Goal: Task Accomplishment & Management: Manage account settings

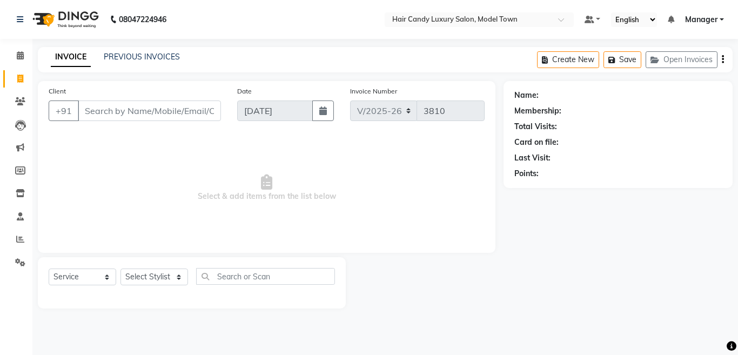
select select "4716"
select select "service"
click at [173, 112] on input "Client" at bounding box center [149, 110] width 143 height 21
drag, startPoint x: 173, startPoint y: 112, endPoint x: 17, endPoint y: 112, distance: 156.1
click at [17, 112] on app-home "08047224946 Select Location × Hair Candy Luxury Salon, Model Town Default Panel…" at bounding box center [369, 162] width 738 height 325
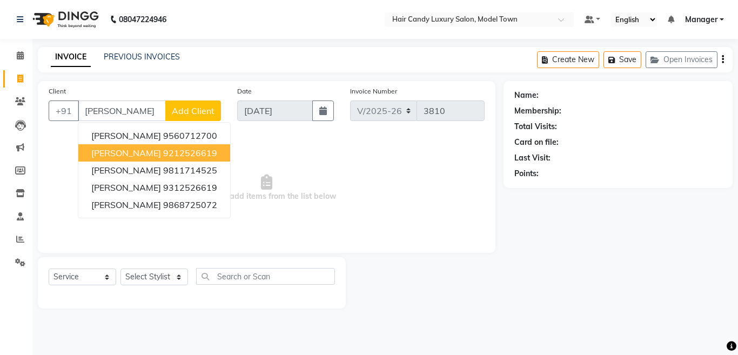
click at [121, 154] on span "[PERSON_NAME]" at bounding box center [126, 152] width 70 height 11
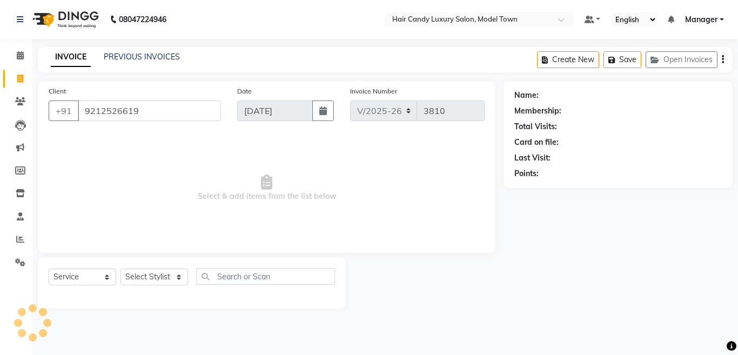
type input "9212526619"
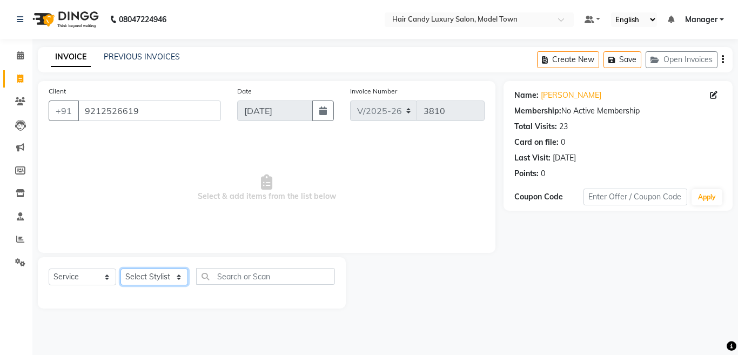
click at [148, 273] on select "Select Stylist [PERSON_NAME] [PERSON_NAME] [PERSON_NAME] ([PERSON_NAME]) Manage…" at bounding box center [153, 276] width 67 height 17
select select "28001"
click at [120, 268] on select "Select Stylist [PERSON_NAME] [PERSON_NAME] [PERSON_NAME] ([PERSON_NAME]) Manage…" at bounding box center [153, 276] width 67 height 17
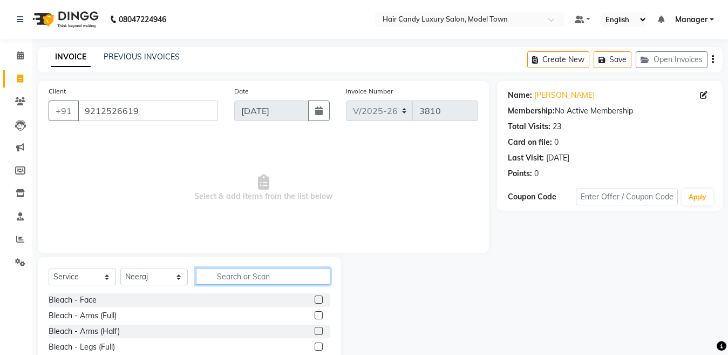
click at [219, 276] on input "text" at bounding box center [263, 276] width 134 height 17
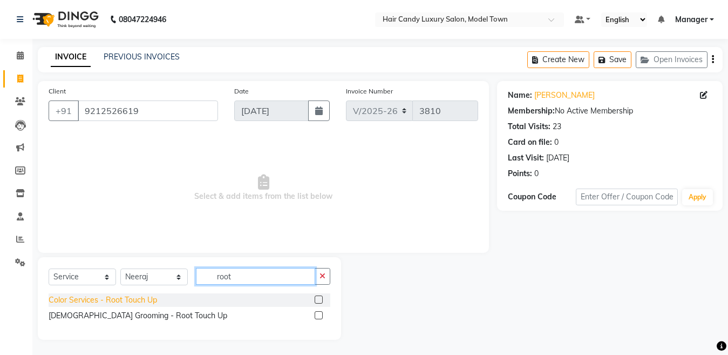
type input "root"
click at [146, 300] on div "Color Services - Root Touch Up" at bounding box center [103, 299] width 109 height 11
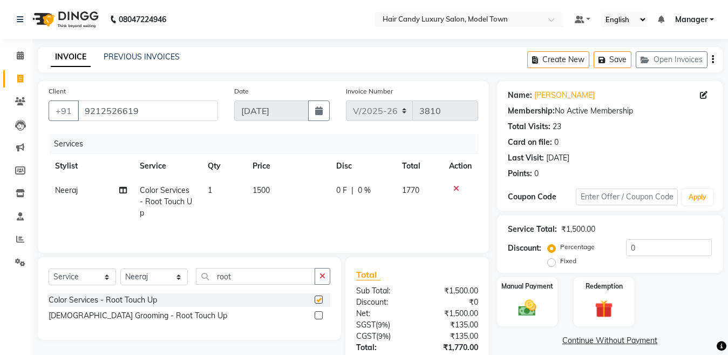
checkbox input "false"
click at [673, 247] on input "0" at bounding box center [669, 247] width 86 height 17
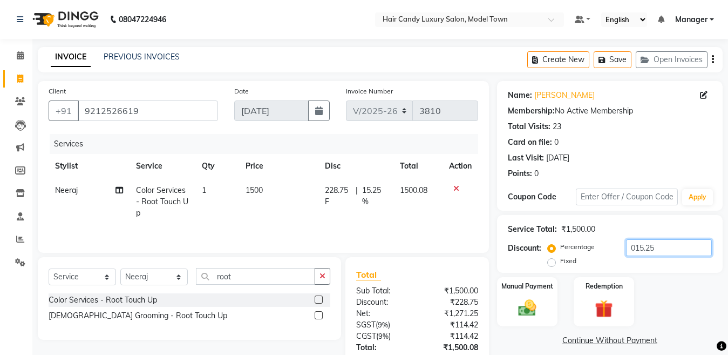
scroll to position [90, 0]
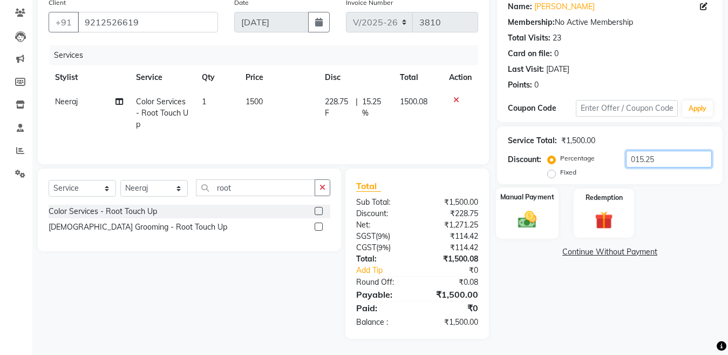
type input "015.25"
click at [516, 215] on img at bounding box center [527, 219] width 30 height 22
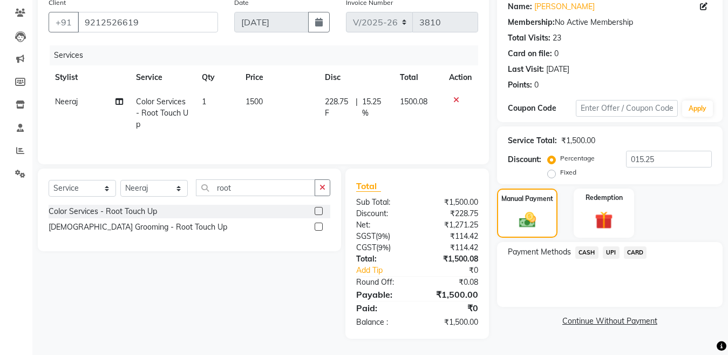
click at [583, 250] on span "CASH" at bounding box center [587, 252] width 23 height 12
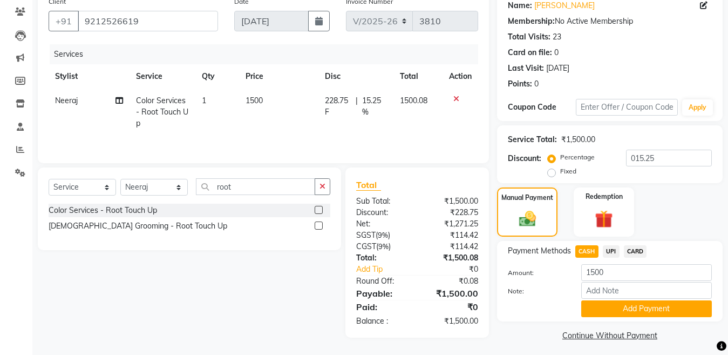
click at [612, 250] on span "UPI" at bounding box center [611, 251] width 17 height 12
drag, startPoint x: 602, startPoint y: 307, endPoint x: 661, endPoint y: 288, distance: 62.0
click at [619, 301] on button "Add Payment" at bounding box center [647, 308] width 131 height 17
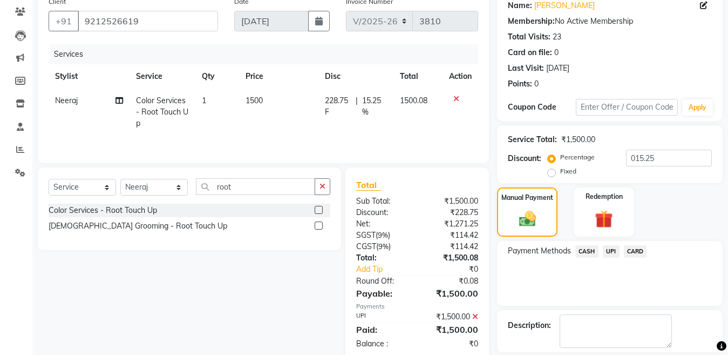
scroll to position [140, 0]
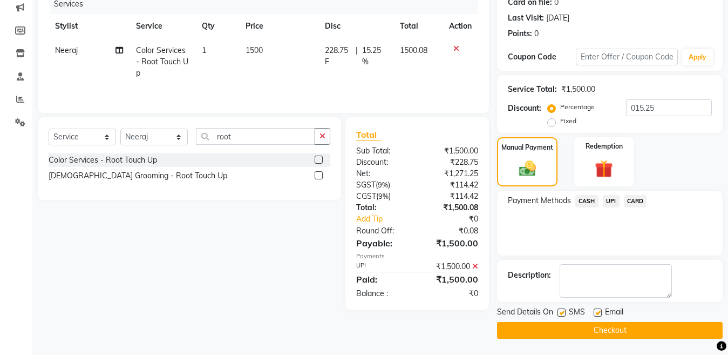
click at [564, 318] on div at bounding box center [561, 313] width 7 height 11
click at [563, 312] on label at bounding box center [562, 312] width 8 height 8
click at [563, 312] on input "checkbox" at bounding box center [561, 312] width 7 height 7
checkbox input "false"
click at [562, 332] on button "Checkout" at bounding box center [610, 330] width 226 height 17
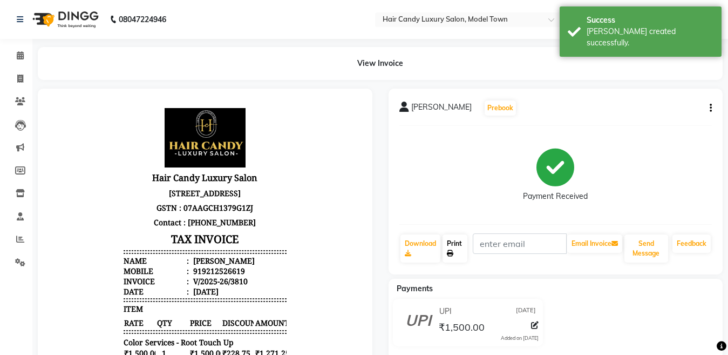
click at [452, 246] on link "Print" at bounding box center [455, 248] width 25 height 28
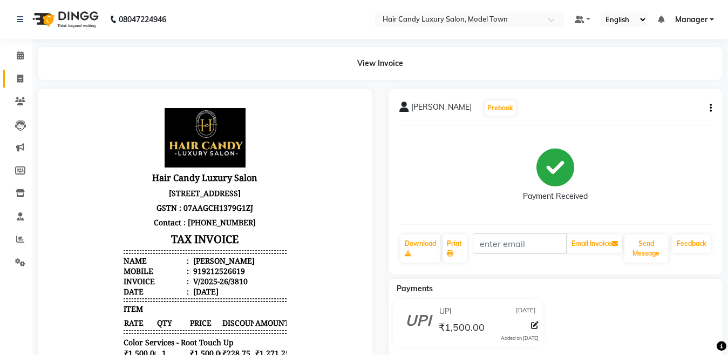
click at [14, 79] on span at bounding box center [20, 79] width 19 height 12
select select "service"
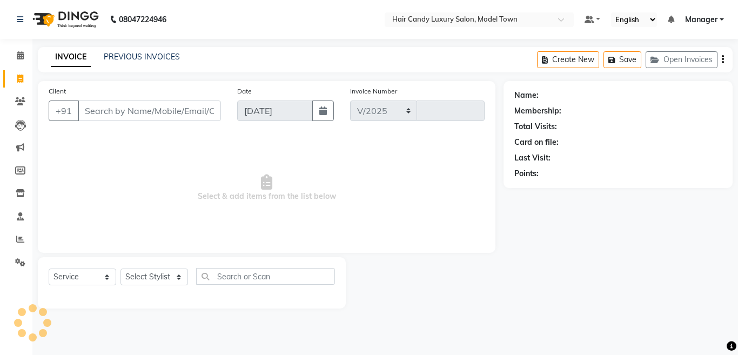
select select "4716"
type input "3811"
click at [170, 276] on select "Select Stylist [PERSON_NAME] [PERSON_NAME] [PERSON_NAME] ([PERSON_NAME]) Manage…" at bounding box center [153, 276] width 67 height 17
select select "28000"
click at [120, 268] on select "Select Stylist [PERSON_NAME] [PERSON_NAME] [PERSON_NAME] ([PERSON_NAME]) Manage…" at bounding box center [153, 276] width 67 height 17
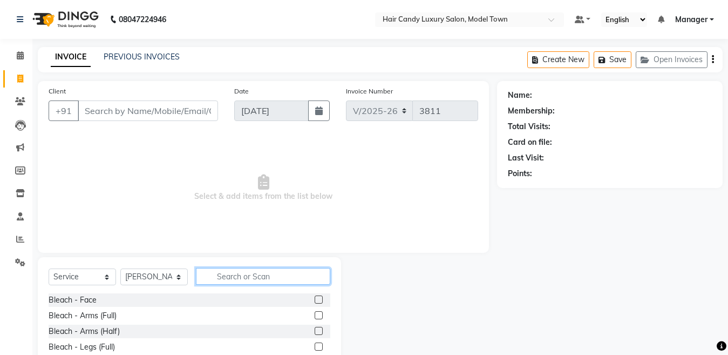
click at [227, 272] on input "text" at bounding box center [263, 276] width 134 height 17
type input "t"
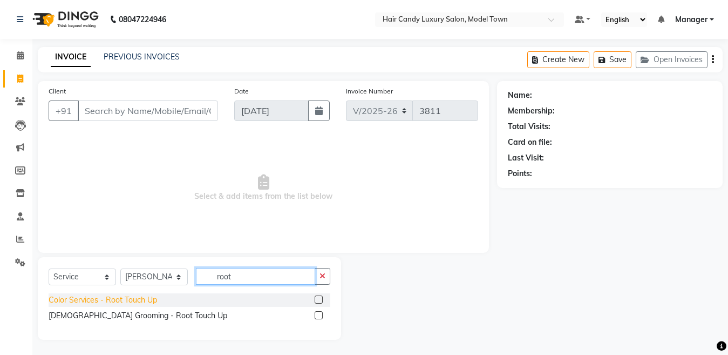
type input "root"
click at [135, 305] on div "Color Services - Root Touch Up" at bounding box center [103, 299] width 109 height 11
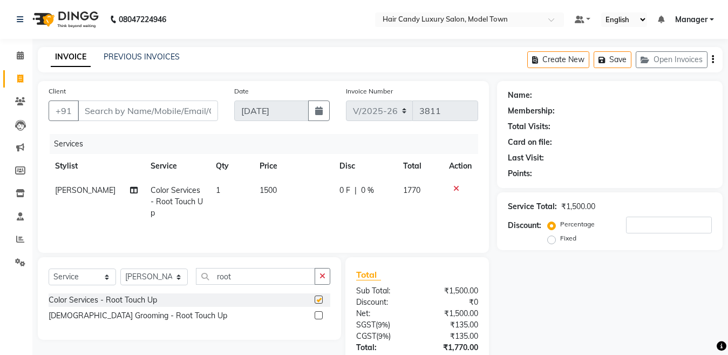
checkbox input "false"
drag, startPoint x: 251, startPoint y: 284, endPoint x: 89, endPoint y: 291, distance: 162.1
click at [89, 291] on div "Select Service Product Membership Package Voucher Prepaid Gift Card Select Styl…" at bounding box center [190, 280] width 282 height 25
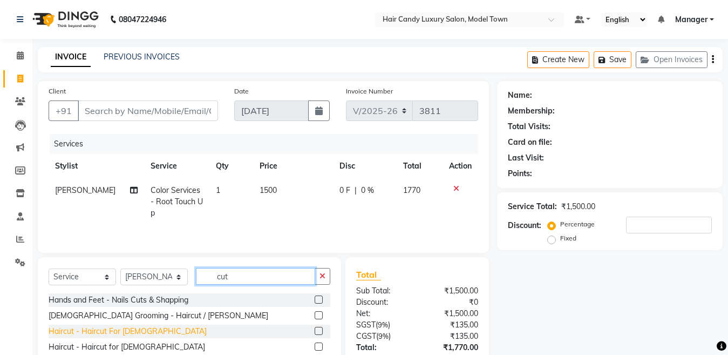
type input "cut"
click at [134, 329] on div "Haircut - Haircut For [DEMOGRAPHIC_DATA]" at bounding box center [128, 331] width 158 height 11
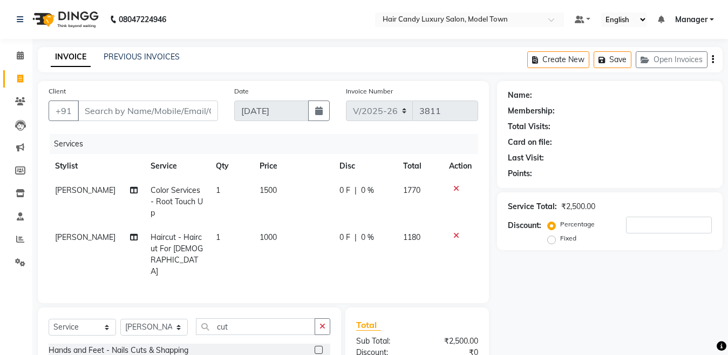
checkbox input "false"
click at [147, 319] on select "Select Stylist [PERSON_NAME] [PERSON_NAME] [PERSON_NAME] ([PERSON_NAME]) Manage…" at bounding box center [153, 327] width 67 height 17
click at [120, 319] on select "Select Stylist [PERSON_NAME] [PERSON_NAME] [PERSON_NAME] ([PERSON_NAME]) Manage…" at bounding box center [153, 327] width 67 height 17
select select "28005"
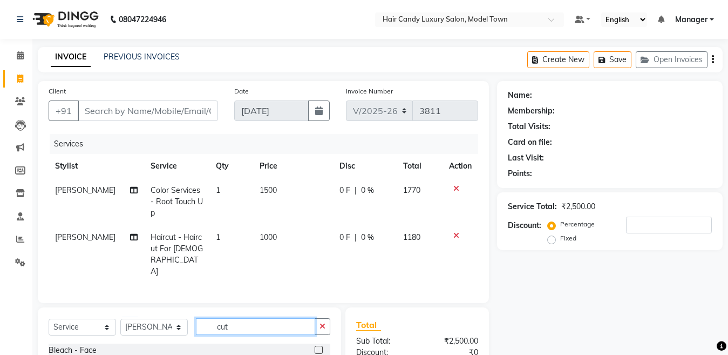
drag, startPoint x: 257, startPoint y: 312, endPoint x: 0, endPoint y: 376, distance: 264.8
click at [0, 354] on html "08047224946 Select Location × Hair Candy Luxury Salon, Model Town Default Panel…" at bounding box center [364, 177] width 728 height 355
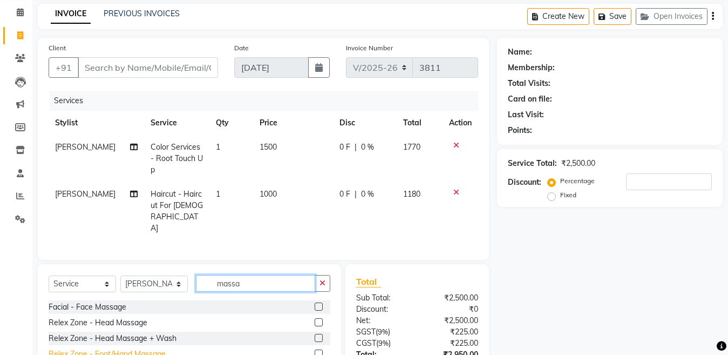
type input "massa"
click at [106, 348] on div "Relex Zone - Foot/Hand Massage" at bounding box center [107, 353] width 117 height 11
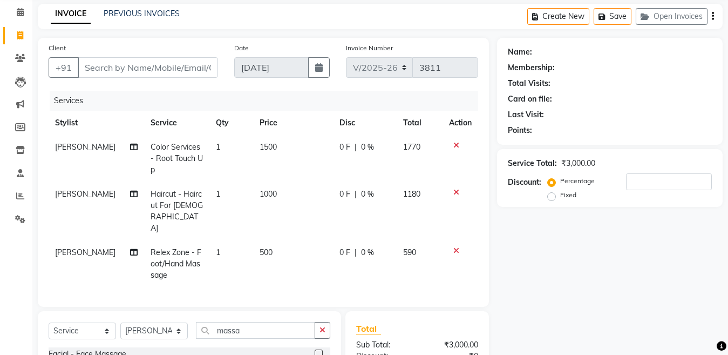
checkbox input "false"
click at [136, 322] on select "Select Stylist [PERSON_NAME] [PERSON_NAME] [PERSON_NAME] ([PERSON_NAME]) Manage…" at bounding box center [153, 330] width 67 height 17
select select "28756"
click at [120, 322] on select "Select Stylist [PERSON_NAME] [PERSON_NAME] [PERSON_NAME] ([PERSON_NAME]) Manage…" at bounding box center [153, 330] width 67 height 17
click at [234, 322] on input "massa" at bounding box center [255, 330] width 119 height 17
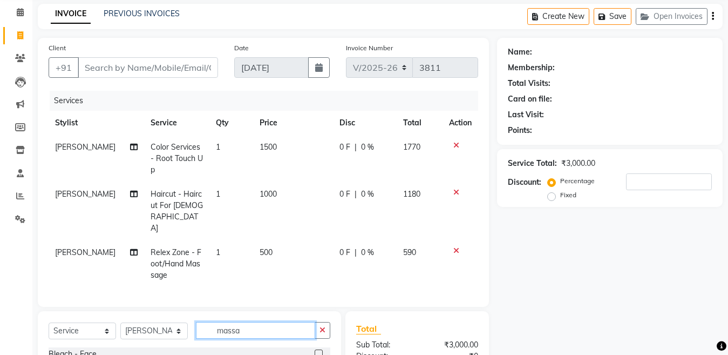
click at [235, 322] on input "massa" at bounding box center [255, 330] width 119 height 17
type input "brow"
click at [159, 348] on div "Brow Shapping - Brow Threading" at bounding box center [107, 353] width 117 height 11
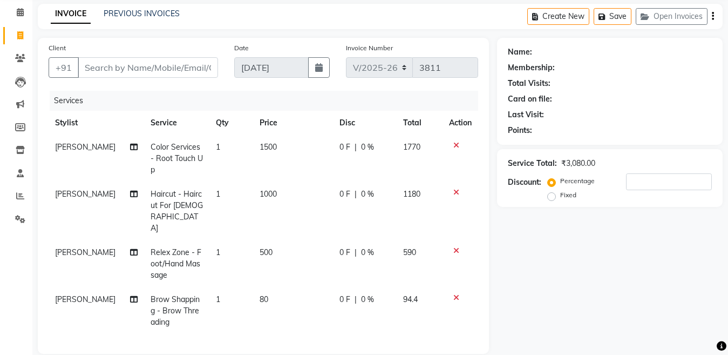
checkbox input "false"
click at [153, 60] on input "Client" at bounding box center [148, 67] width 140 height 21
type input "s"
type input "0"
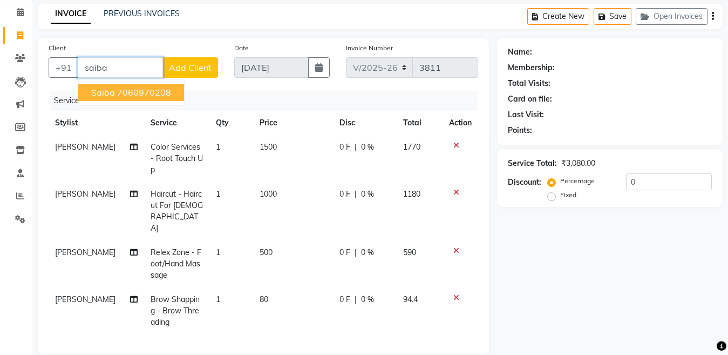
click at [130, 97] on ngb-highlight "7060970208" at bounding box center [144, 92] width 54 height 11
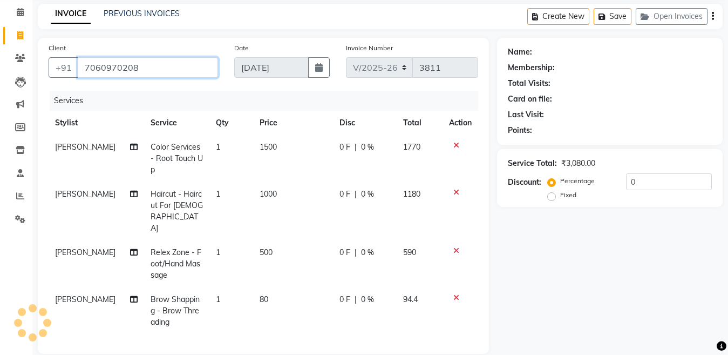
type input "7060970208"
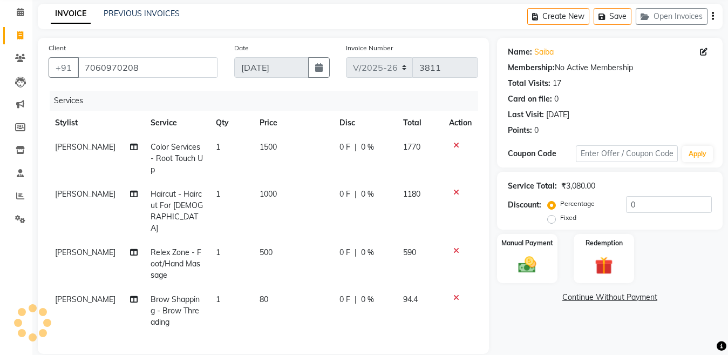
click at [658, 195] on div "Service Total: ₹3,080.00 Discount: Percentage Fixed 0" at bounding box center [610, 200] width 204 height 49
click at [653, 203] on input "0" at bounding box center [669, 204] width 86 height 17
click at [299, 287] on td "80" at bounding box center [293, 310] width 80 height 47
select select "28756"
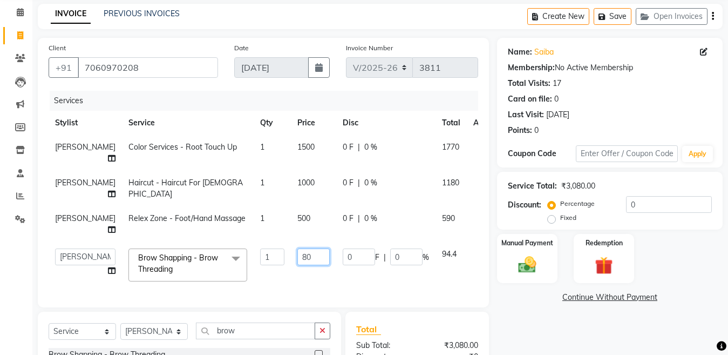
drag, startPoint x: 297, startPoint y: 249, endPoint x: 159, endPoint y: 286, distance: 142.5
click at [159, 286] on div "Services Stylist Service Qty Price Disc Total Action [PERSON_NAME] Color Servic…" at bounding box center [264, 194] width 430 height 206
type input "130"
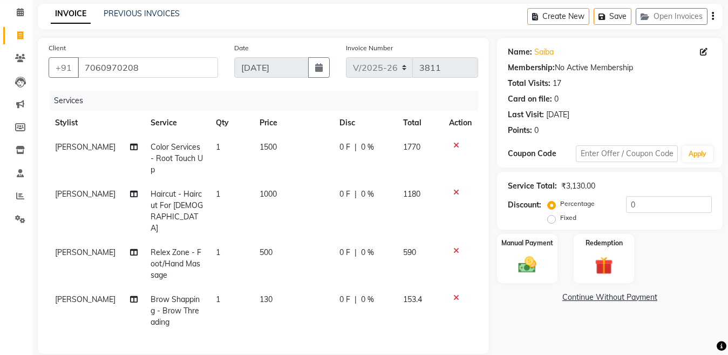
click at [370, 335] on div "Client [PHONE_NUMBER] Date [DATE] Invoice Number V/2025 V/[PHONE_NUMBER] Servic…" at bounding box center [264, 283] width 468 height 490
click at [682, 208] on input "0" at bounding box center [669, 204] width 86 height 17
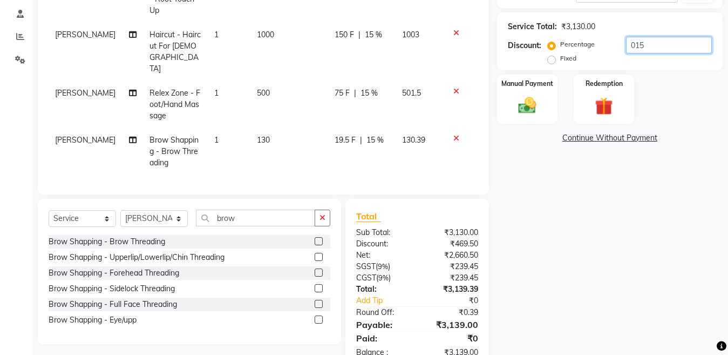
scroll to position [219, 0]
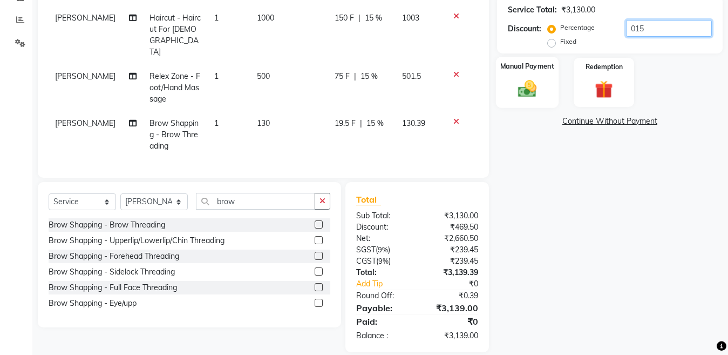
type input "015"
click at [534, 79] on img at bounding box center [527, 89] width 30 height 22
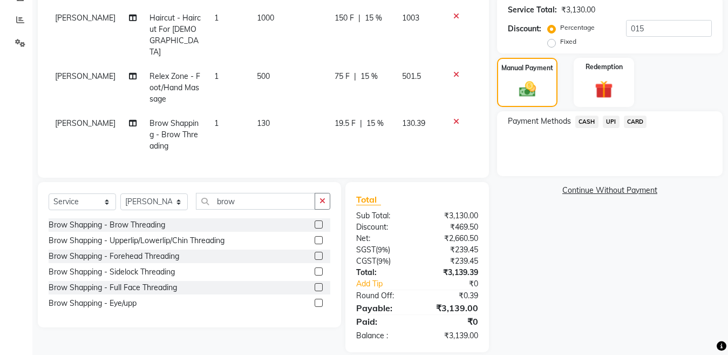
click at [583, 116] on span "CASH" at bounding box center [587, 122] width 23 height 12
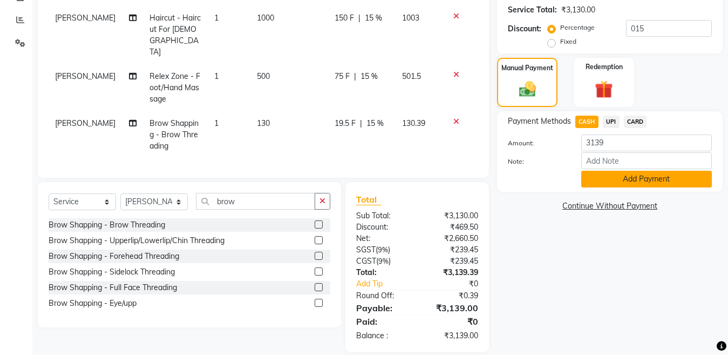
click at [602, 178] on button "Add Payment" at bounding box center [647, 179] width 131 height 17
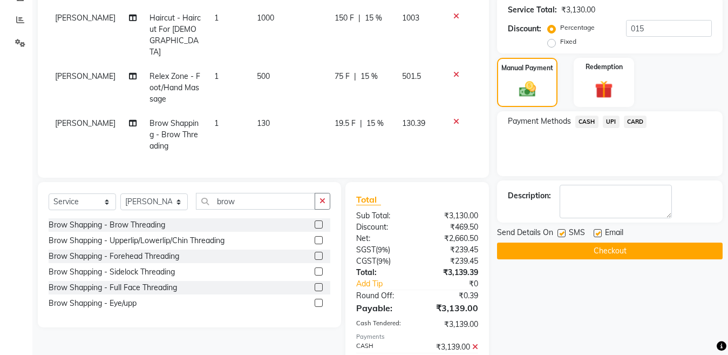
scroll to position [258, 0]
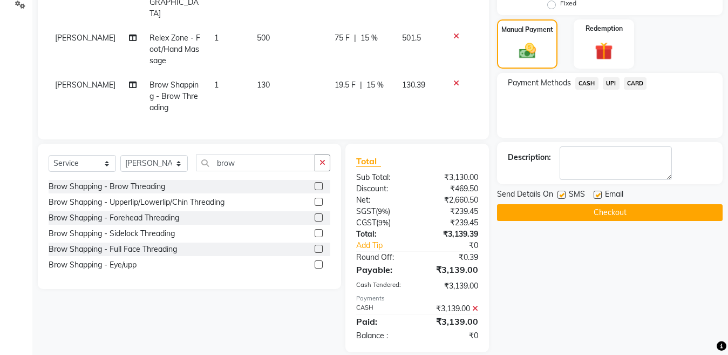
click at [563, 198] on label at bounding box center [562, 195] width 8 height 8
click at [563, 198] on input "checkbox" at bounding box center [561, 195] width 7 height 7
checkbox input "false"
click at [557, 211] on button "Checkout" at bounding box center [610, 212] width 226 height 17
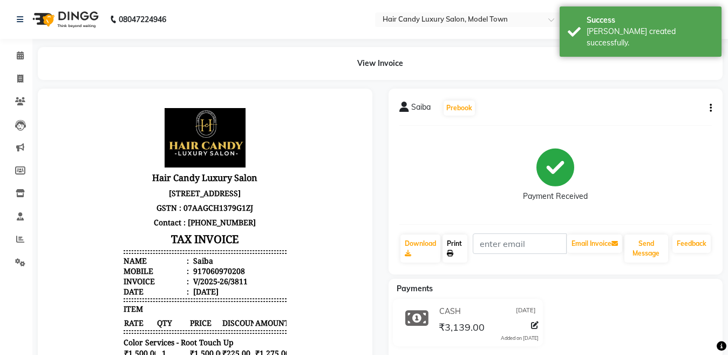
click at [448, 248] on link "Print" at bounding box center [455, 248] width 25 height 28
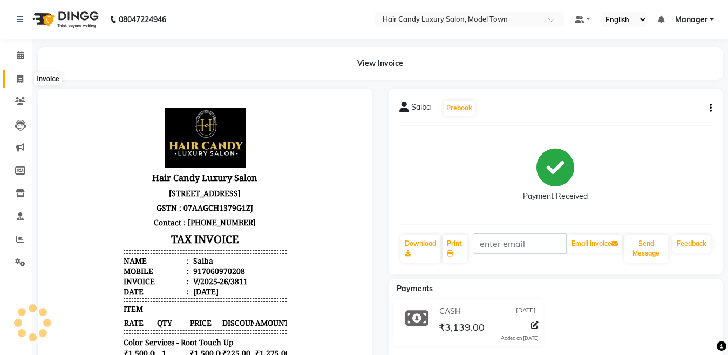
click at [19, 80] on icon at bounding box center [20, 79] width 6 height 8
select select "service"
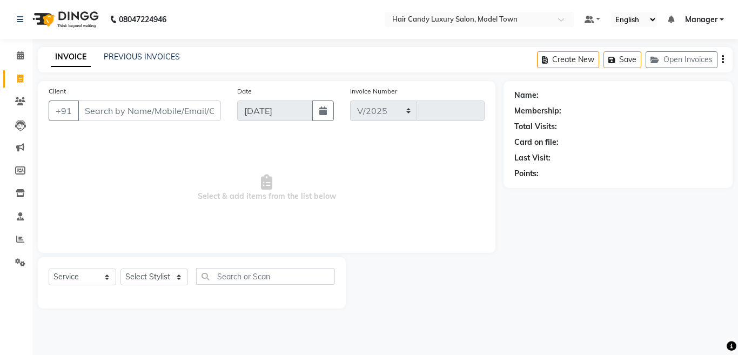
select select "4716"
type input "3812"
click at [156, 106] on input "Client" at bounding box center [149, 110] width 143 height 21
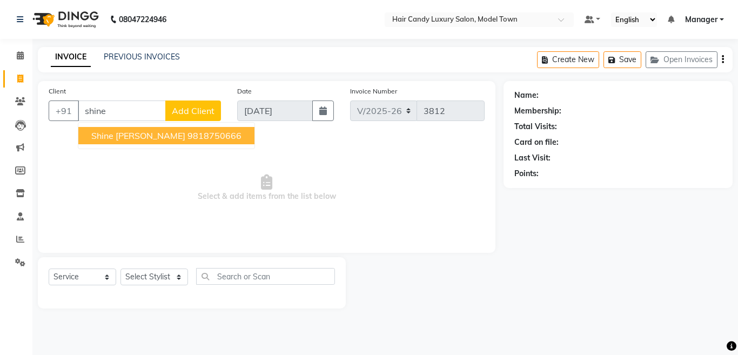
click at [123, 139] on span "Shine [PERSON_NAME]" at bounding box center [138, 135] width 94 height 11
type input "9818750666"
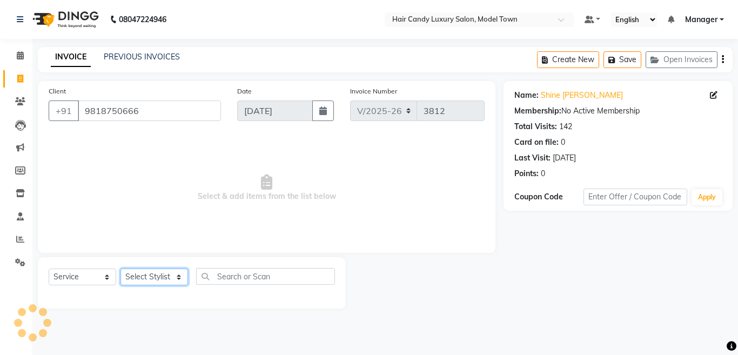
click at [148, 278] on select "Select Stylist [PERSON_NAME] [PERSON_NAME] [PERSON_NAME] ([PERSON_NAME]) Manage…" at bounding box center [153, 276] width 67 height 17
click at [120, 268] on select "Select Stylist [PERSON_NAME] [PERSON_NAME] [PERSON_NAME] ([PERSON_NAME]) Manage…" at bounding box center [153, 276] width 67 height 17
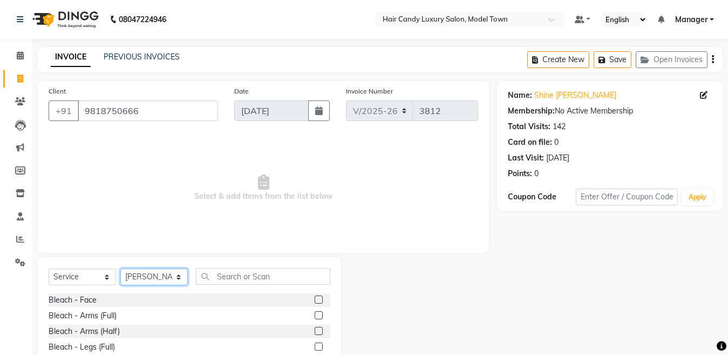
click at [157, 274] on select "Select Stylist [PERSON_NAME] [PERSON_NAME] [PERSON_NAME] ([PERSON_NAME]) Manage…" at bounding box center [153, 276] width 67 height 17
select select "34279"
click at [120, 268] on select "Select Stylist [PERSON_NAME] [PERSON_NAME] [PERSON_NAME] ([PERSON_NAME]) Manage…" at bounding box center [153, 276] width 67 height 17
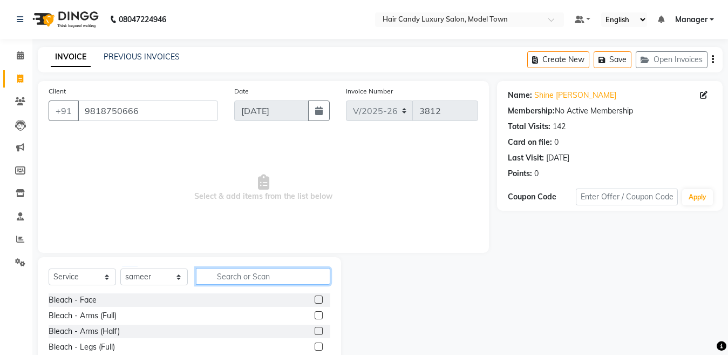
click at [230, 278] on input "text" at bounding box center [263, 276] width 134 height 17
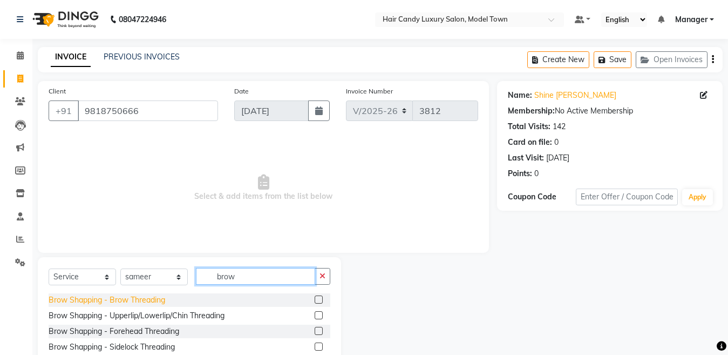
type input "brow"
click at [137, 300] on div "Brow Shapping - Brow Threading" at bounding box center [107, 299] width 117 height 11
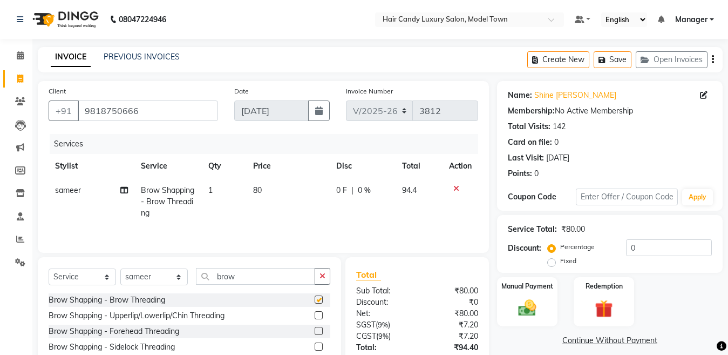
checkbox input "false"
click at [280, 178] on th "Price" at bounding box center [288, 166] width 83 height 24
click at [285, 191] on td "80" at bounding box center [288, 201] width 83 height 47
select select "34279"
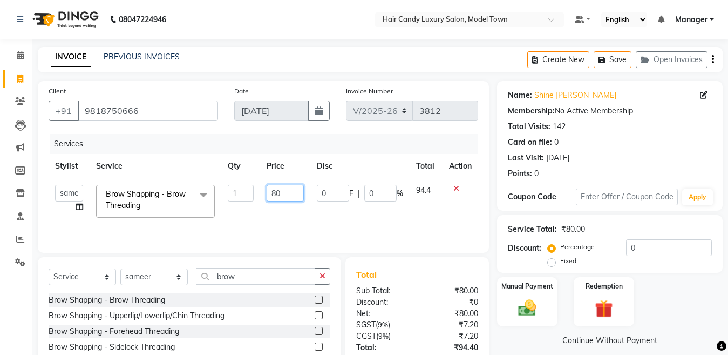
drag, startPoint x: 291, startPoint y: 188, endPoint x: 134, endPoint y: 234, distance: 163.7
click at [134, 234] on div "Services Stylist Service Qty Price Disc Total Action [PERSON_NAME] [PERSON_NAME…" at bounding box center [264, 188] width 430 height 108
type input "130"
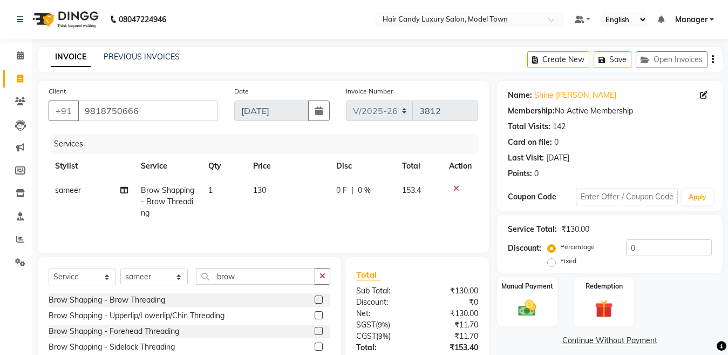
drag, startPoint x: 340, startPoint y: 289, endPoint x: 270, endPoint y: 281, distance: 70.7
click at [330, 289] on div "Select Service Product Membership Package Voucher Prepaid Gift Card Select Styl…" at bounding box center [189, 329] width 303 height 145
click at [167, 272] on select "Select Stylist [PERSON_NAME] [PERSON_NAME] [PERSON_NAME] ([PERSON_NAME]) Manage…" at bounding box center [153, 276] width 67 height 17
select select "28001"
click at [120, 269] on select "Select Stylist [PERSON_NAME] [PERSON_NAME] [PERSON_NAME] ([PERSON_NAME]) Manage…" at bounding box center [153, 276] width 67 height 17
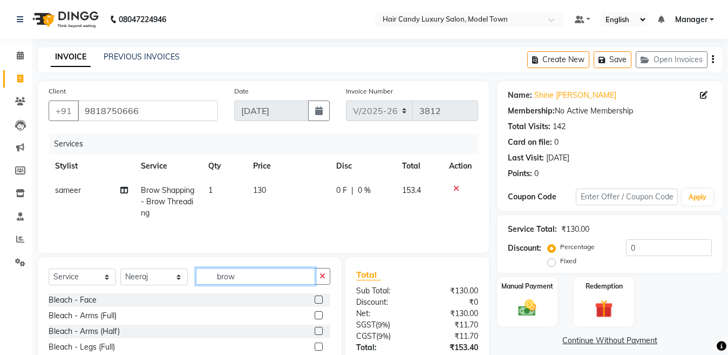
click at [275, 274] on input "brow" at bounding box center [255, 276] width 119 height 17
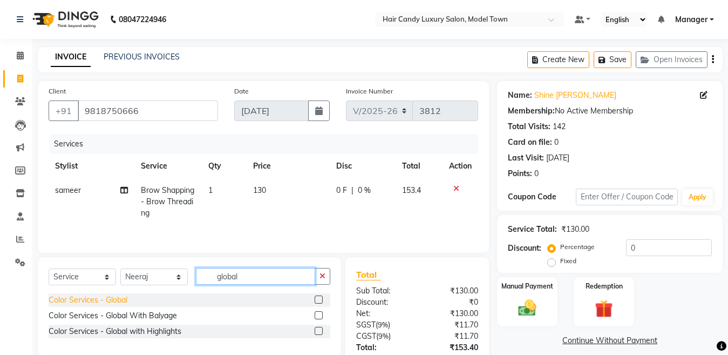
type input "global"
click at [100, 300] on div "Color Services - Global" at bounding box center [88, 299] width 79 height 11
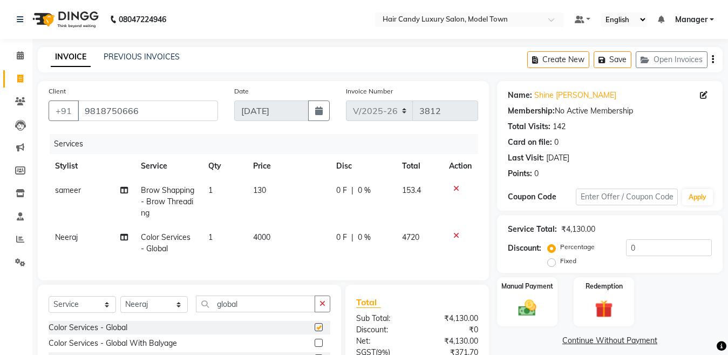
checkbox input "false"
click at [290, 238] on td "4000" at bounding box center [288, 243] width 83 height 36
select select "28001"
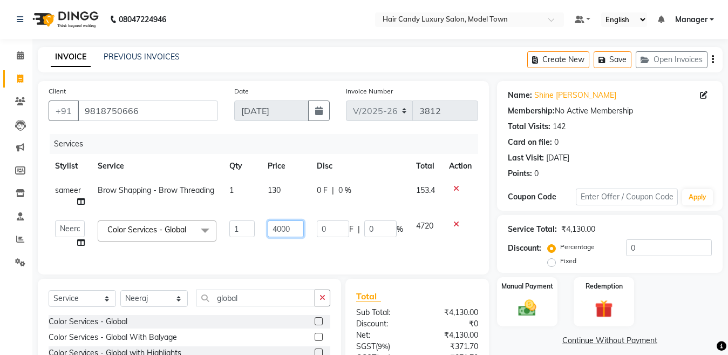
drag, startPoint x: 295, startPoint y: 228, endPoint x: 176, endPoint y: 246, distance: 120.1
click at [176, 246] on tr "[PERSON_NAME] [PERSON_NAME] [PERSON_NAME] ([PERSON_NAME]) Manager [PERSON_NAME]…" at bounding box center [264, 234] width 430 height 41
type input "5000"
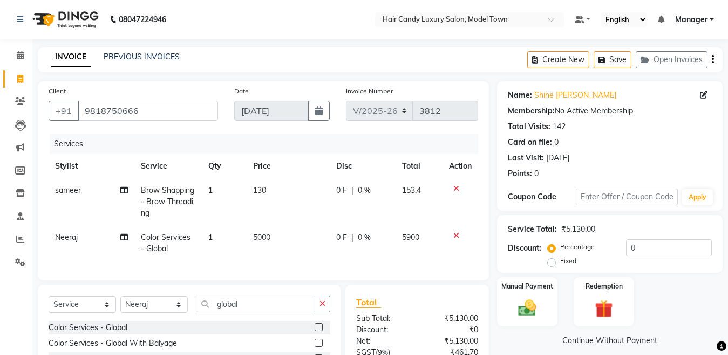
click at [444, 335] on div "₹0" at bounding box center [451, 329] width 69 height 11
click at [306, 197] on td "130" at bounding box center [288, 201] width 83 height 47
select select "34279"
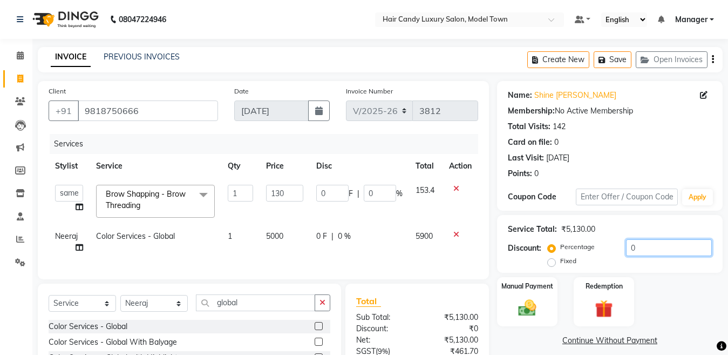
click at [678, 252] on input "0" at bounding box center [669, 247] width 86 height 17
type input "01"
type input "1.3"
type input "1"
type input "015"
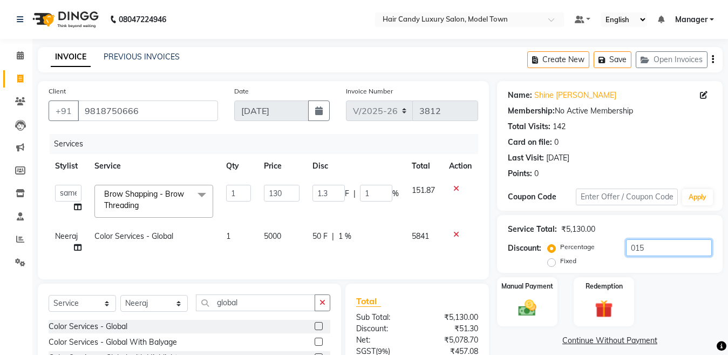
type input "19.5"
type input "15"
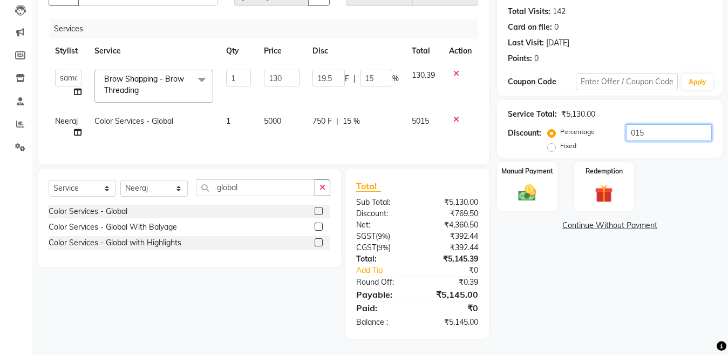
scroll to position [124, 0]
type input "015"
click at [153, 185] on select "Select Stylist [PERSON_NAME] [PERSON_NAME] [PERSON_NAME] ([PERSON_NAME]) Manage…" at bounding box center [153, 188] width 67 height 17
select select "28005"
click at [120, 180] on select "Select Stylist [PERSON_NAME] [PERSON_NAME] [PERSON_NAME] ([PERSON_NAME]) Manage…" at bounding box center [153, 188] width 67 height 17
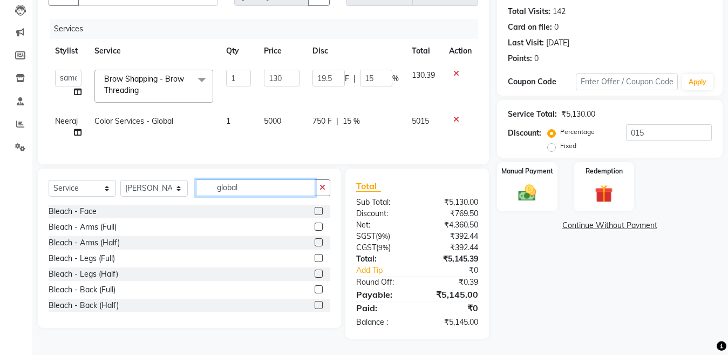
click at [260, 189] on input "global" at bounding box center [255, 187] width 119 height 17
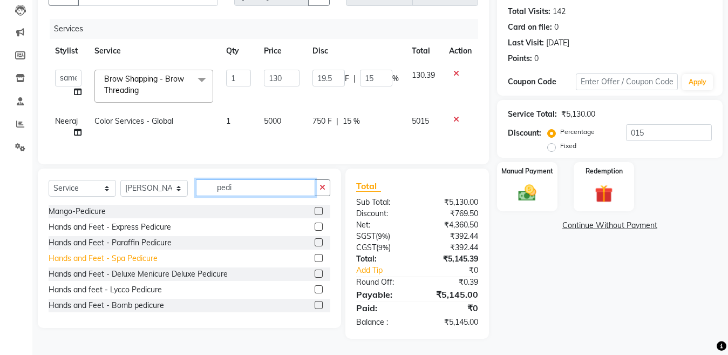
type input "pedi"
click at [132, 258] on div "Hands and Feet - Spa Pedicure" at bounding box center [103, 258] width 109 height 11
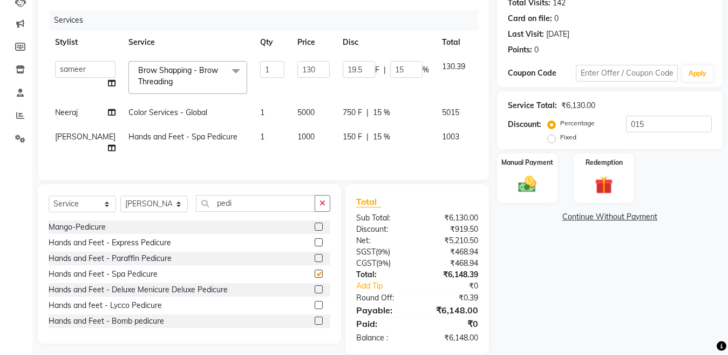
checkbox input "false"
drag, startPoint x: 686, startPoint y: 122, endPoint x: 657, endPoint y: 132, distance: 31.2
click at [657, 132] on input "015" at bounding box center [669, 124] width 86 height 17
click at [529, 181] on img at bounding box center [527, 184] width 30 height 22
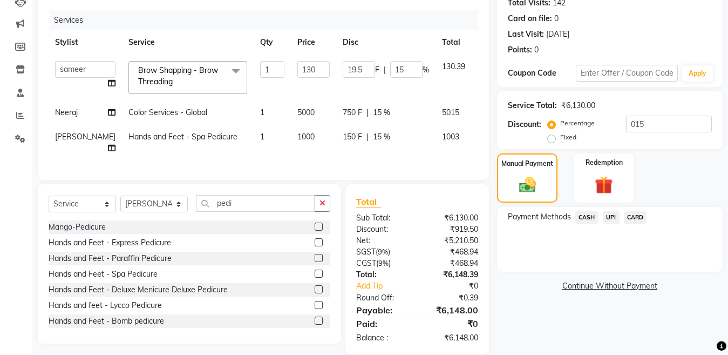
click at [643, 213] on span "CARD" at bounding box center [635, 217] width 23 height 12
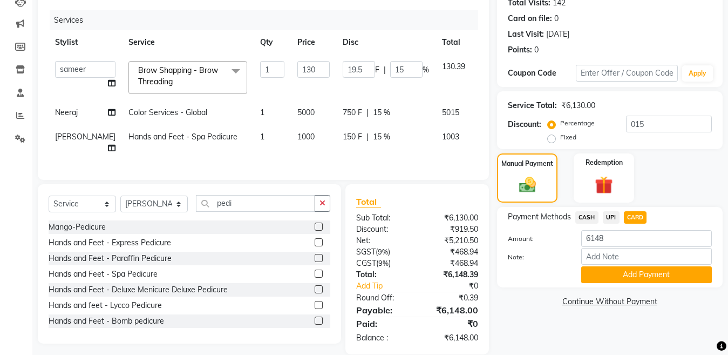
scroll to position [171, 0]
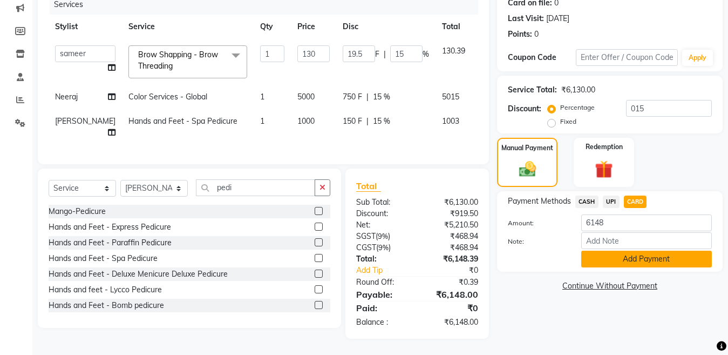
click at [593, 251] on button "Add Payment" at bounding box center [647, 259] width 131 height 17
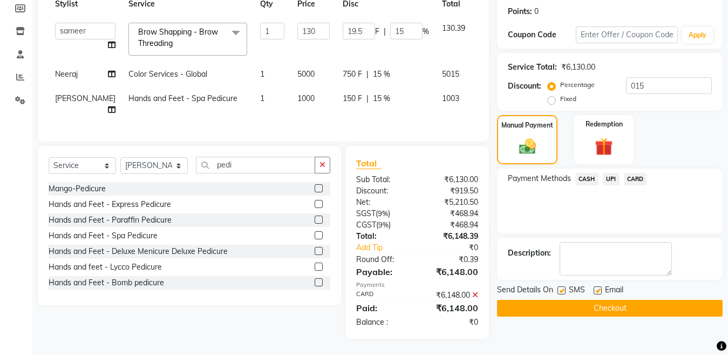
scroll to position [194, 0]
click at [559, 286] on label at bounding box center [562, 290] width 8 height 8
click at [559, 287] on input "checkbox" at bounding box center [561, 290] width 7 height 7
checkbox input "false"
click at [557, 300] on button "Checkout" at bounding box center [610, 308] width 226 height 17
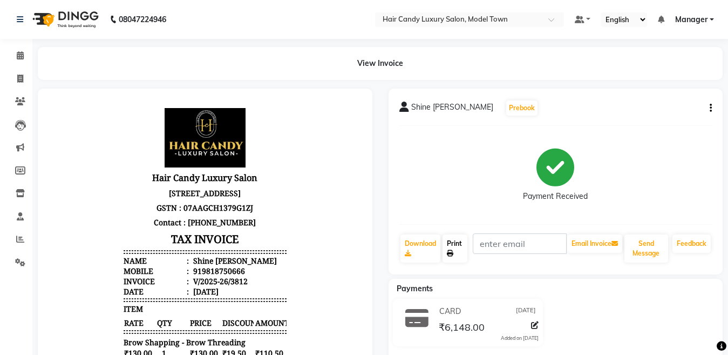
click at [457, 248] on link "Print" at bounding box center [455, 248] width 25 height 28
click at [21, 75] on icon at bounding box center [20, 79] width 6 height 8
select select "service"
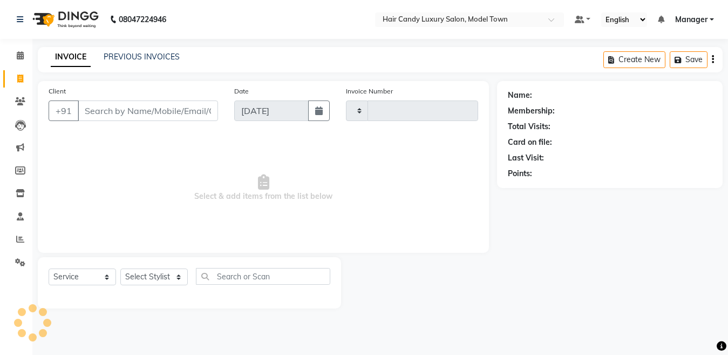
type input "3813"
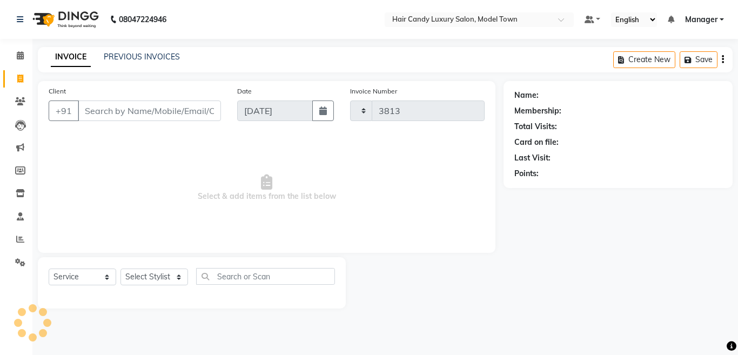
select select "4716"
click at [151, 118] on input "Client" at bounding box center [149, 110] width 143 height 21
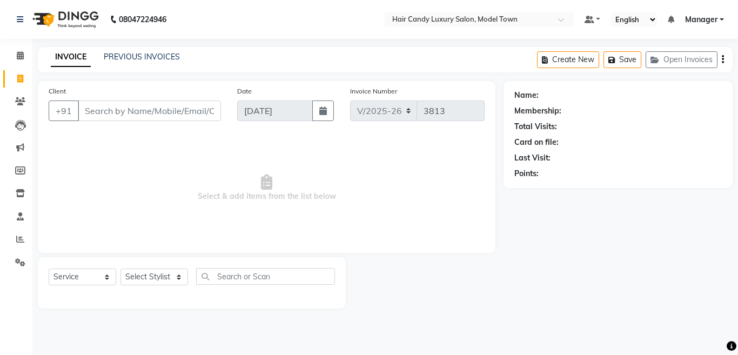
click at [82, 19] on img at bounding box center [65, 19] width 74 height 30
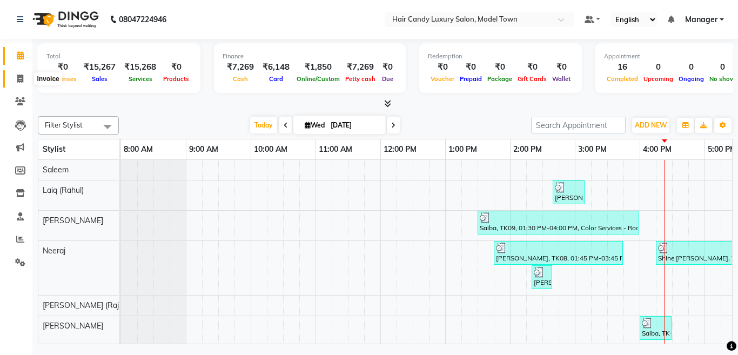
click at [19, 76] on icon at bounding box center [20, 79] width 6 height 8
select select "service"
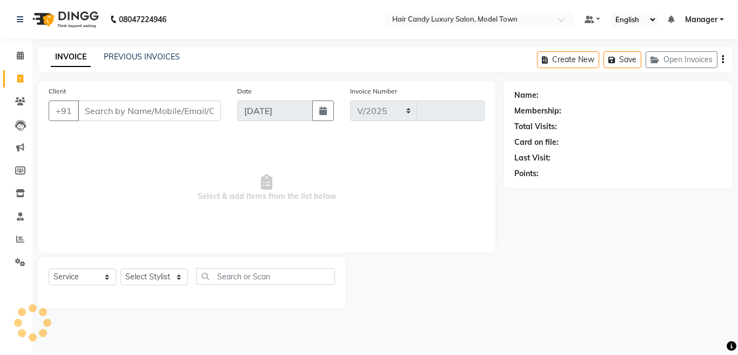
select select "4716"
type input "3813"
click at [91, 16] on img at bounding box center [65, 19] width 74 height 30
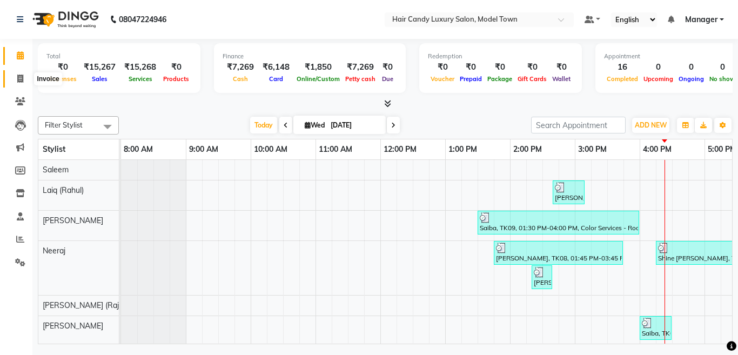
click at [17, 79] on icon at bounding box center [20, 79] width 6 height 8
select select "service"
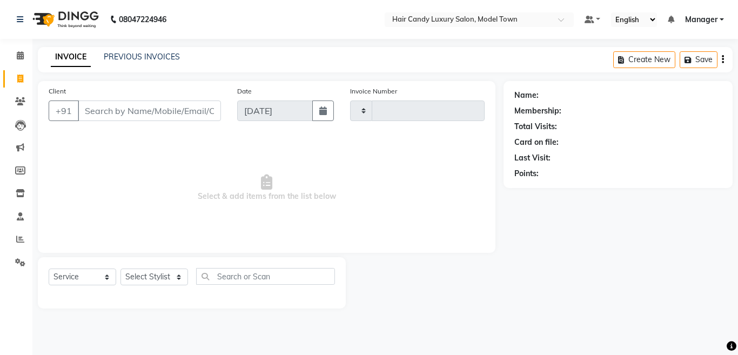
type input "3813"
select select "4716"
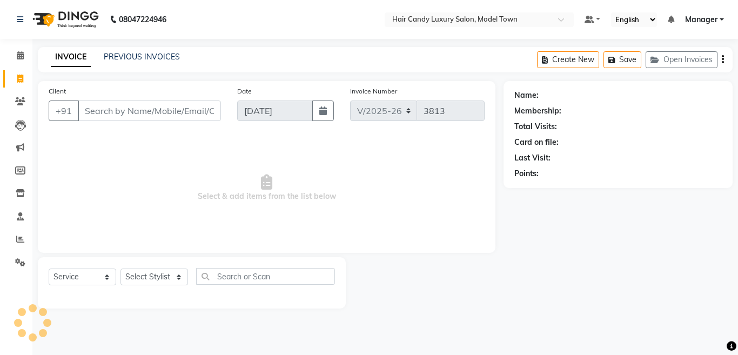
click at [133, 109] on input "Client" at bounding box center [149, 110] width 143 height 21
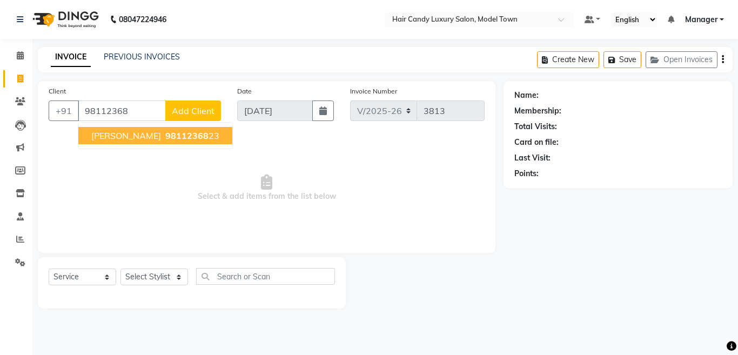
click at [119, 137] on span "[PERSON_NAME]" at bounding box center [126, 135] width 70 height 11
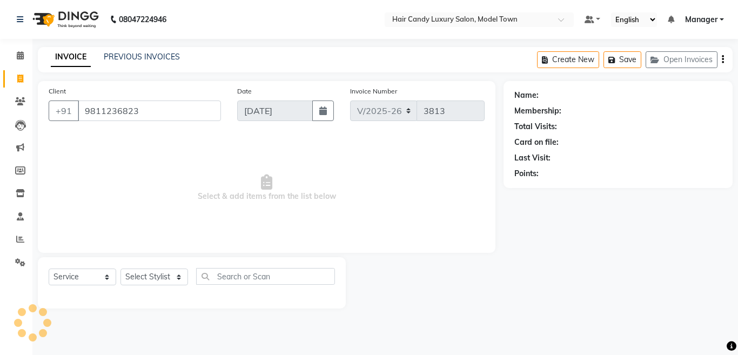
type input "9811236823"
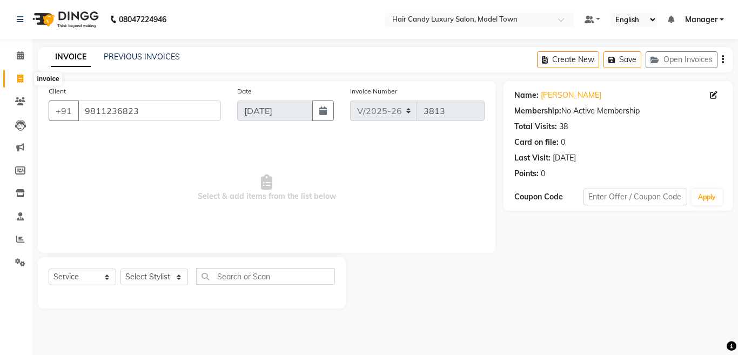
click at [16, 76] on span at bounding box center [20, 79] width 19 height 12
select select "service"
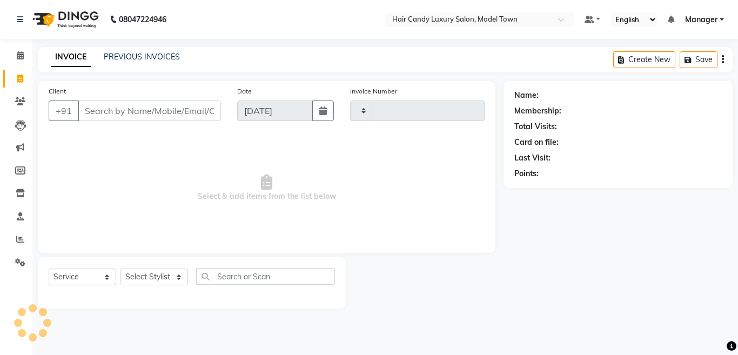
type input "3814"
select select "4716"
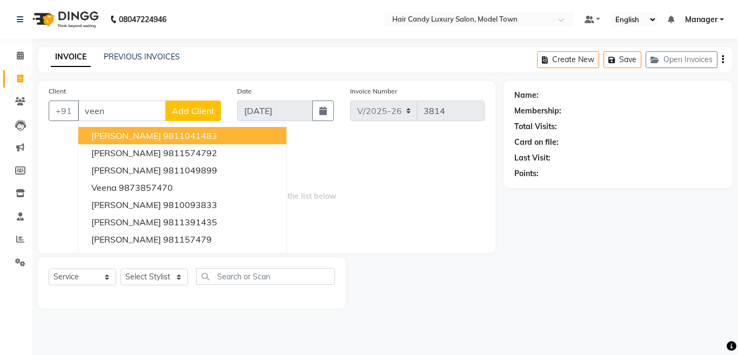
drag, startPoint x: 127, startPoint y: 110, endPoint x: 18, endPoint y: 111, distance: 109.6
click at [18, 111] on app-home "08047224946 Select Location × Hair Candy Luxury Salon, Model Town Default Panel…" at bounding box center [369, 162] width 738 height 325
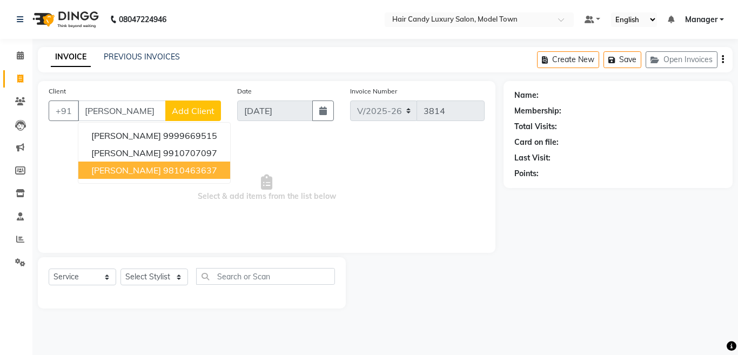
click at [135, 169] on span "[PERSON_NAME]" at bounding box center [126, 170] width 70 height 11
type input "9810463637"
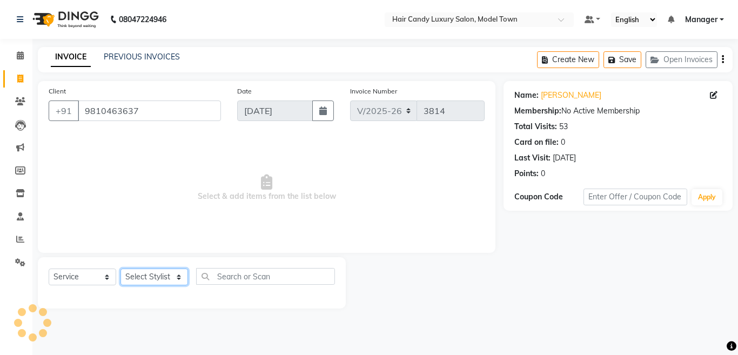
click at [155, 281] on select "Select Stylist [PERSON_NAME] [PERSON_NAME] [PERSON_NAME] ([PERSON_NAME]) Manage…" at bounding box center [153, 276] width 67 height 17
select select "60442"
click at [120, 268] on select "Select Stylist [PERSON_NAME] [PERSON_NAME] [PERSON_NAME] ([PERSON_NAME]) Manage…" at bounding box center [153, 276] width 67 height 17
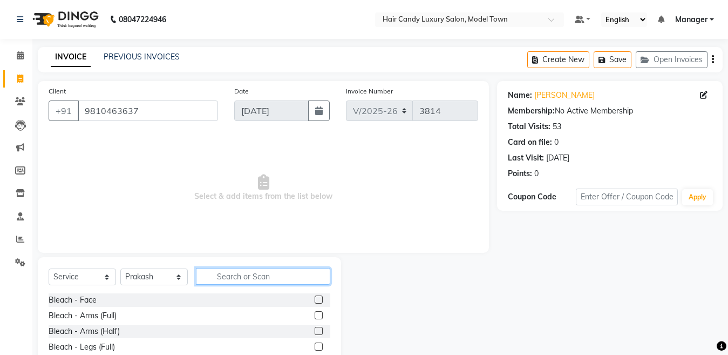
click at [248, 278] on input "text" at bounding box center [263, 276] width 134 height 17
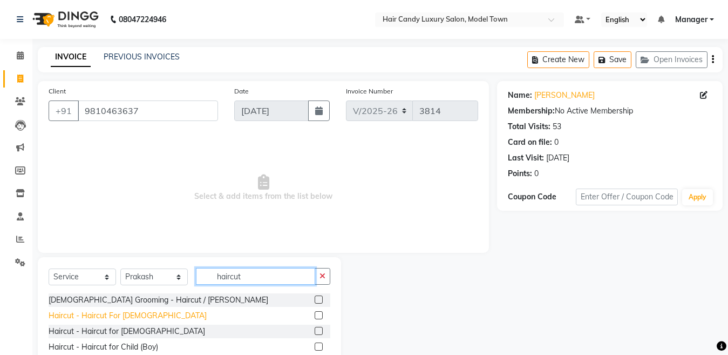
type input "haircut"
click at [117, 315] on div "Haircut - Haircut For [DEMOGRAPHIC_DATA]" at bounding box center [128, 315] width 158 height 11
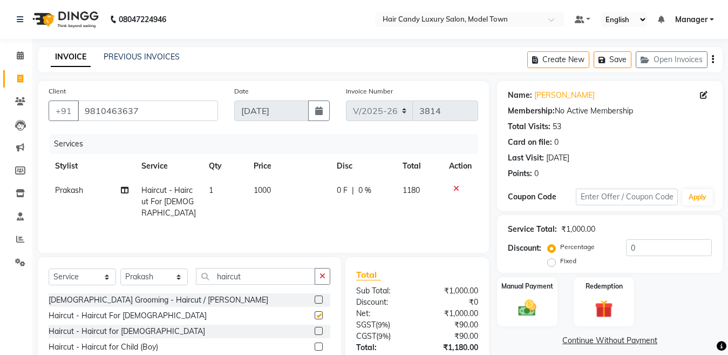
checkbox input "false"
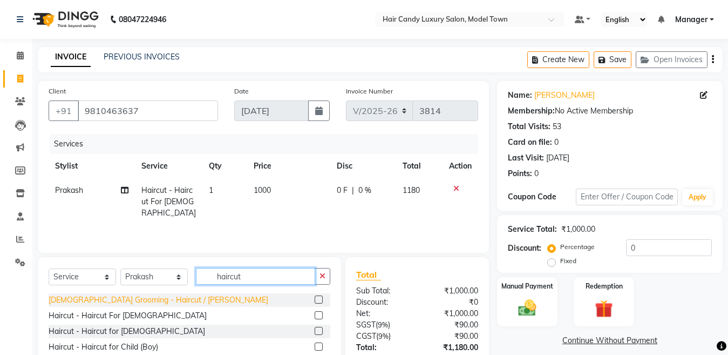
drag, startPoint x: 255, startPoint y: 282, endPoint x: 124, endPoint y: 303, distance: 133.4
click at [124, 303] on div "Select Service Product Membership Package Voucher Prepaid Gift Card Select Styl…" at bounding box center [189, 322] width 303 height 130
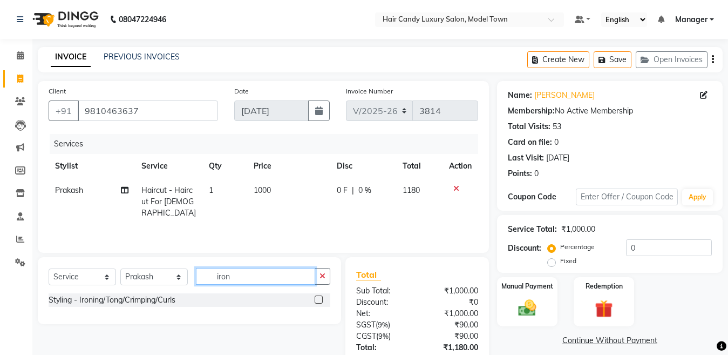
type input "iron"
click at [124, 303] on div "Styling - Ironing/Tong/Crimping/Curls" at bounding box center [112, 299] width 127 height 11
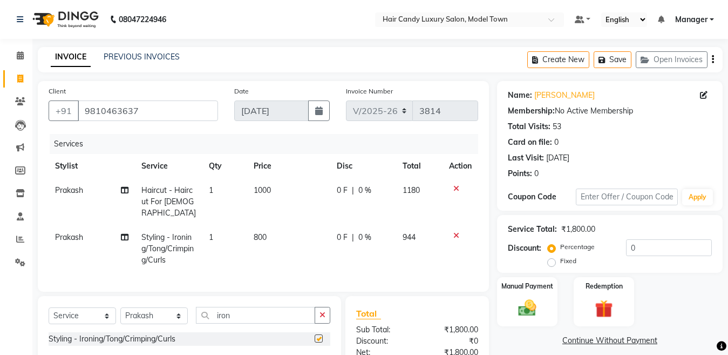
checkbox input "false"
drag, startPoint x: 676, startPoint y: 247, endPoint x: 367, endPoint y: 257, distance: 309.6
click at [367, 257] on div "Client [PHONE_NUMBER] Date [DATE] Invoice Number V/2025 V/[PHONE_NUMBER] Servic…" at bounding box center [380, 268] width 701 height 374
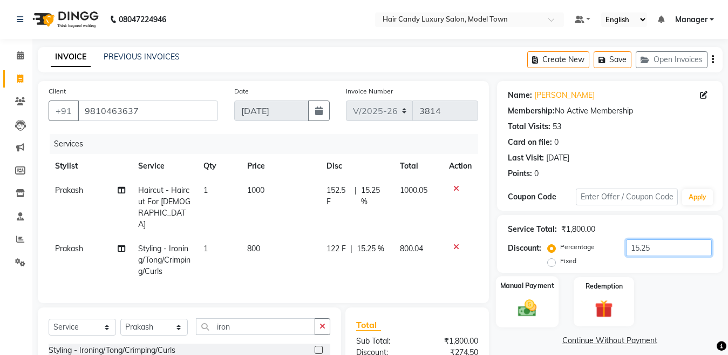
type input "15.25"
click at [519, 299] on img at bounding box center [527, 308] width 30 height 22
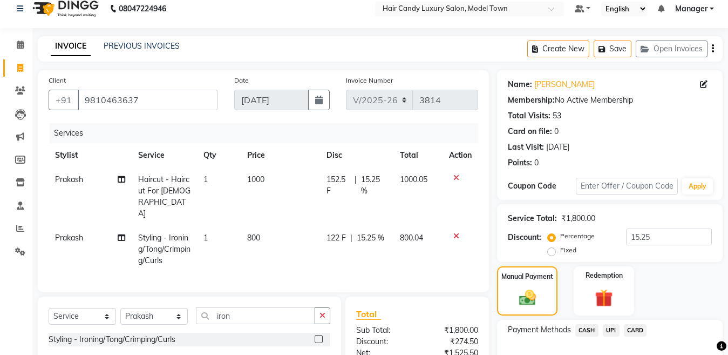
scroll to position [125, 0]
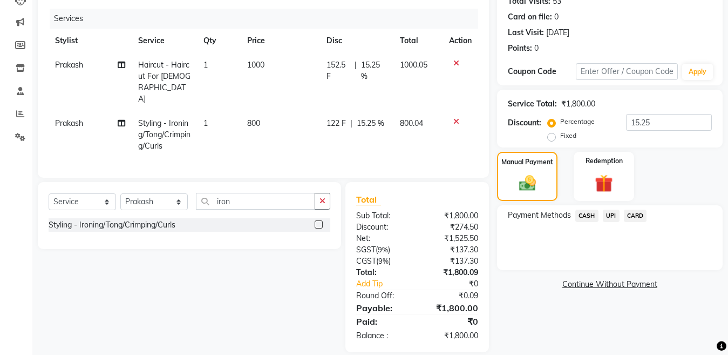
click at [588, 212] on span "CASH" at bounding box center [587, 216] width 23 height 12
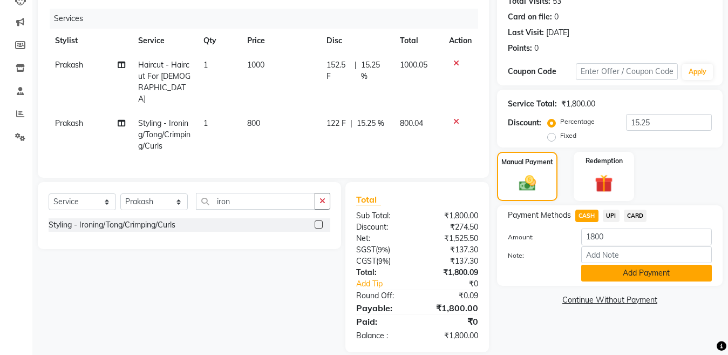
click at [609, 278] on button "Add Payment" at bounding box center [647, 273] width 131 height 17
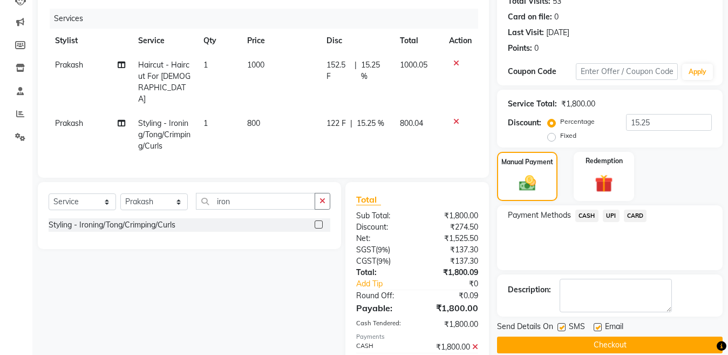
scroll to position [164, 0]
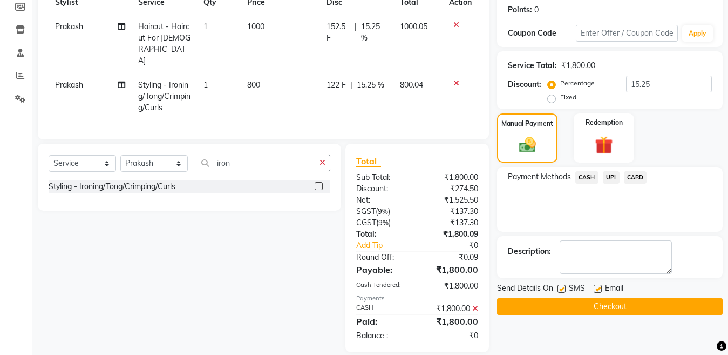
click at [557, 289] on div "Send Details On SMS Email" at bounding box center [610, 288] width 226 height 13
click at [559, 292] on label at bounding box center [562, 289] width 8 height 8
click at [559, 292] on input "checkbox" at bounding box center [561, 289] width 7 height 7
click at [564, 291] on label at bounding box center [562, 289] width 8 height 8
click at [564, 291] on input "checkbox" at bounding box center [561, 289] width 7 height 7
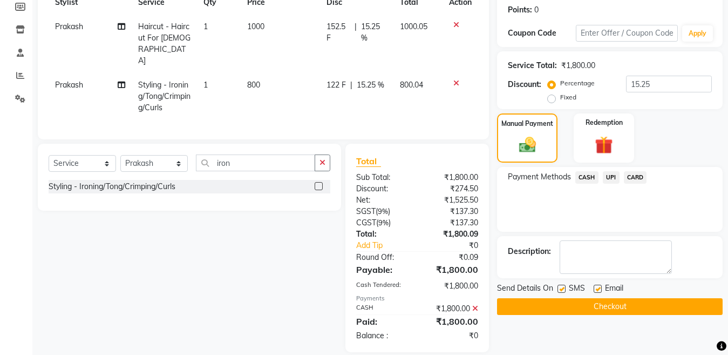
click at [564, 291] on label at bounding box center [562, 289] width 8 height 8
click at [564, 291] on input "checkbox" at bounding box center [561, 289] width 7 height 7
checkbox input "false"
click at [562, 300] on button "Checkout" at bounding box center [610, 306] width 226 height 17
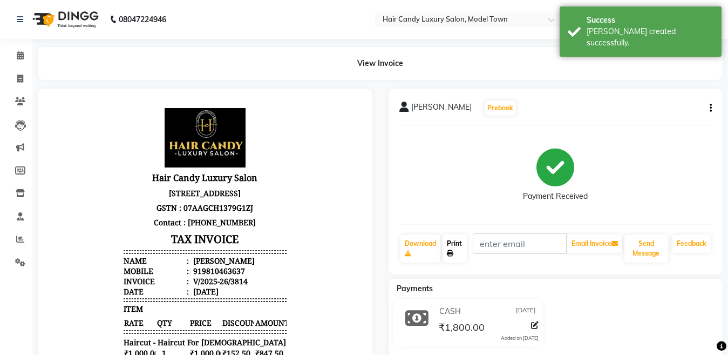
click at [450, 246] on link "Print" at bounding box center [455, 248] width 25 height 28
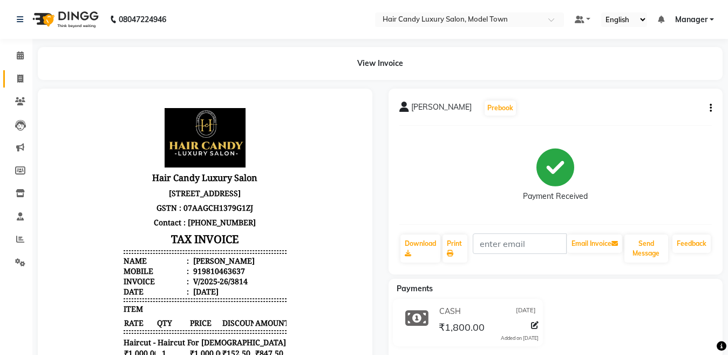
click at [10, 80] on link "Invoice" at bounding box center [16, 79] width 26 height 18
select select "service"
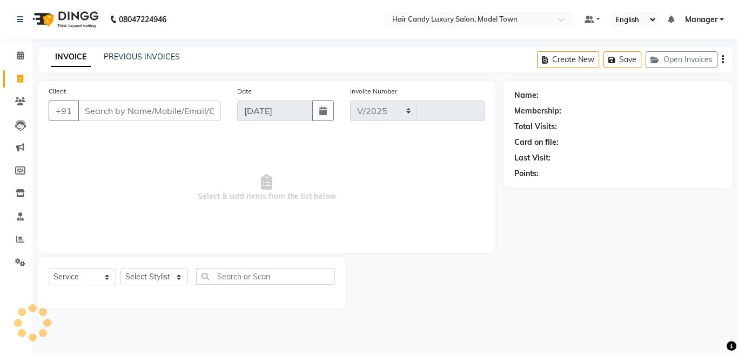
select select "4716"
type input "3815"
select select "4716"
select select "service"
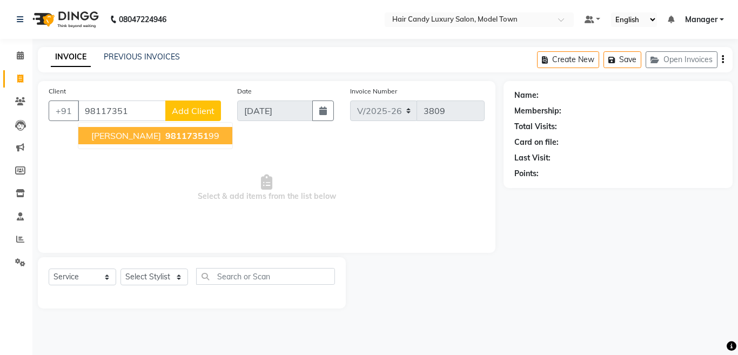
click at [151, 131] on span "Varsha Khurana" at bounding box center [126, 135] width 70 height 11
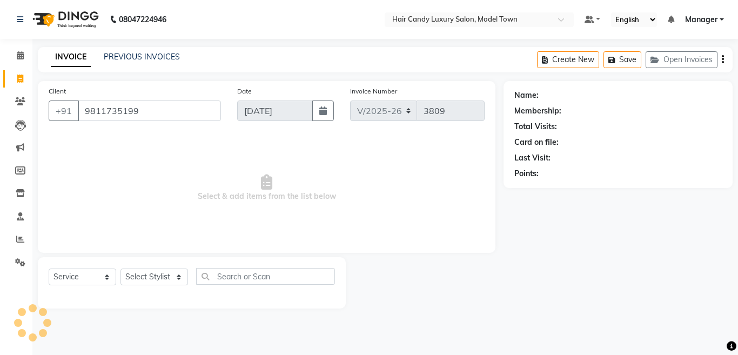
type input "9811735199"
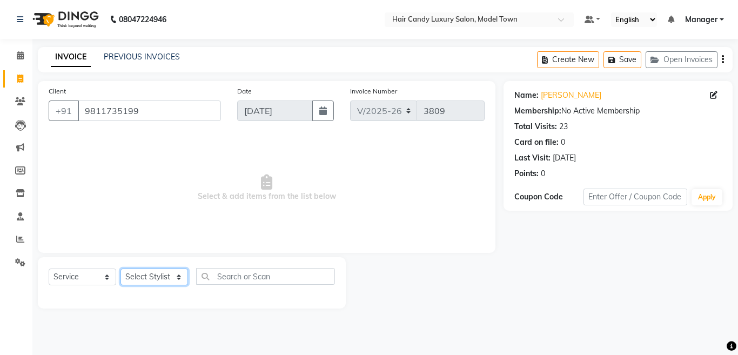
click at [157, 276] on select "Select Stylist [PERSON_NAME] [PERSON_NAME] [PERSON_NAME] ([PERSON_NAME]) Manage…" at bounding box center [153, 276] width 67 height 17
select select "28006"
click at [120, 268] on select "Select Stylist [PERSON_NAME] [PERSON_NAME] [PERSON_NAME] ([PERSON_NAME]) Manage…" at bounding box center [153, 276] width 67 height 17
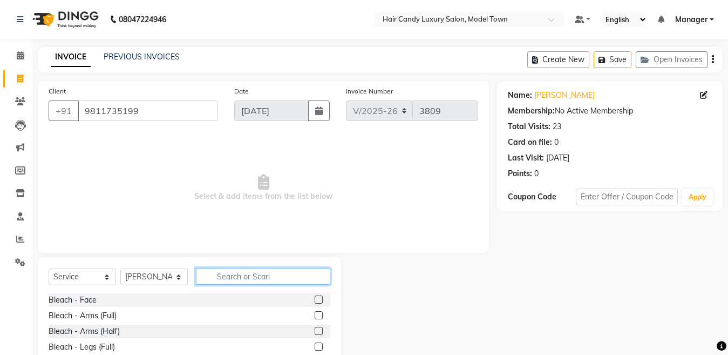
click at [276, 279] on input "text" at bounding box center [263, 276] width 134 height 17
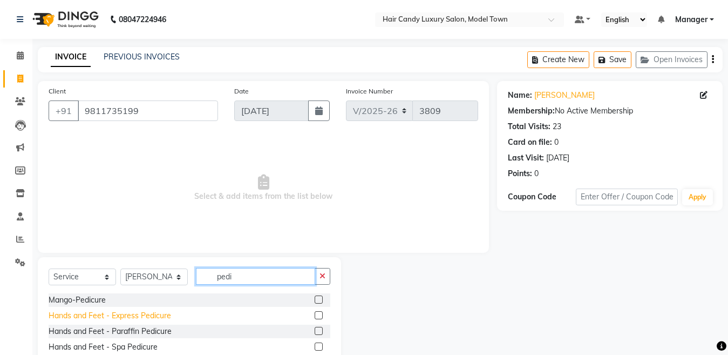
type input "pedi"
click at [125, 315] on div "Hands and Feet - Express Pedicure" at bounding box center [110, 315] width 123 height 11
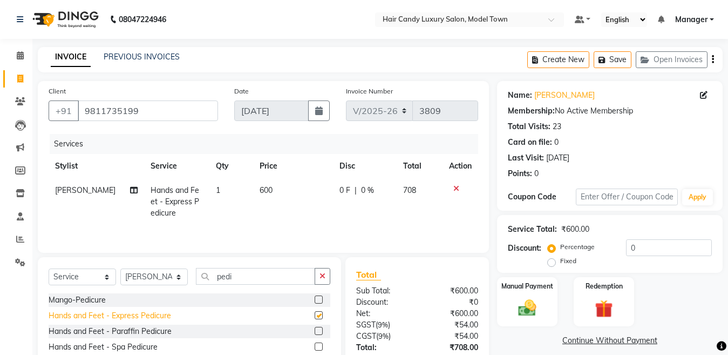
checkbox input "false"
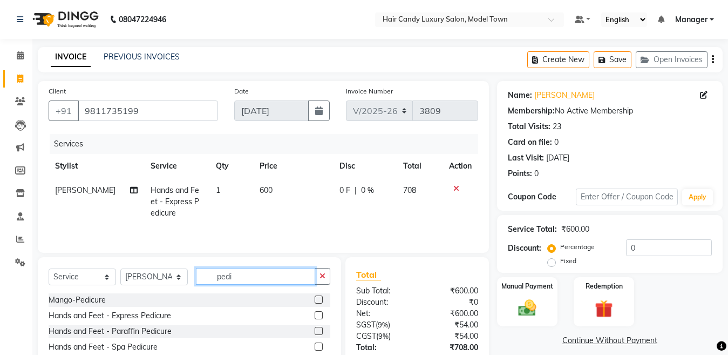
click at [250, 278] on input "pedi" at bounding box center [255, 276] width 119 height 17
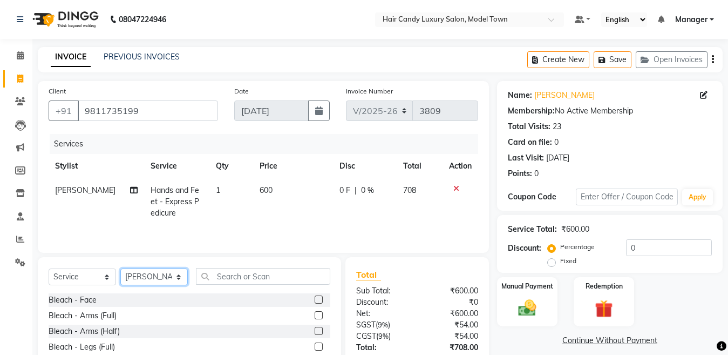
click at [168, 283] on select "Select Stylist [PERSON_NAME] [PERSON_NAME] [PERSON_NAME] ([PERSON_NAME]) Manage…" at bounding box center [153, 276] width 67 height 17
select select "28001"
click at [120, 269] on select "Select Stylist [PERSON_NAME] [PERSON_NAME] [PERSON_NAME] ([PERSON_NAME]) Manage…" at bounding box center [153, 276] width 67 height 17
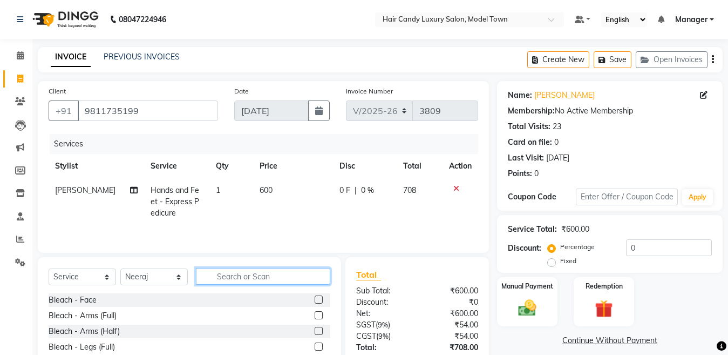
click at [267, 276] on input "text" at bounding box center [263, 276] width 134 height 17
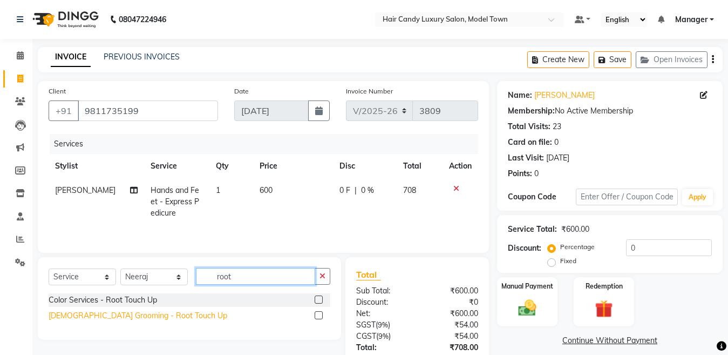
type input "root"
click at [130, 316] on div "[DEMOGRAPHIC_DATA] Grooming - Root Touch Up" at bounding box center [138, 315] width 179 height 11
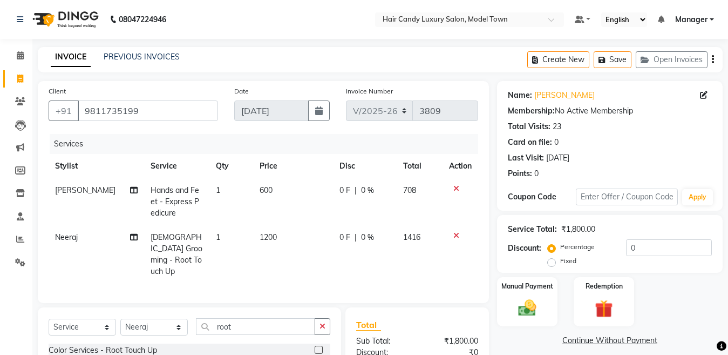
checkbox input "false"
click at [583, 247] on div "Percentage Fixed 0" at bounding box center [631, 253] width 162 height 29
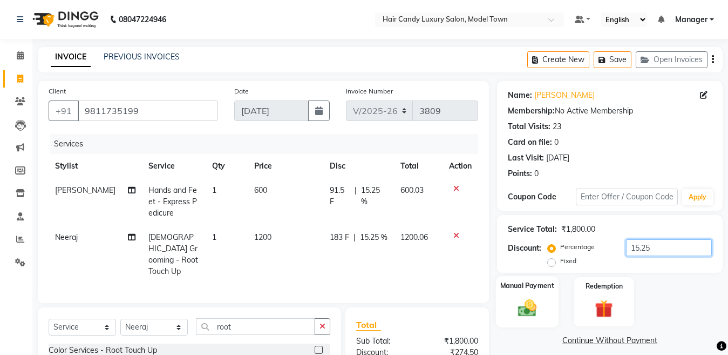
type input "15.25"
click at [528, 311] on img at bounding box center [527, 308] width 30 height 22
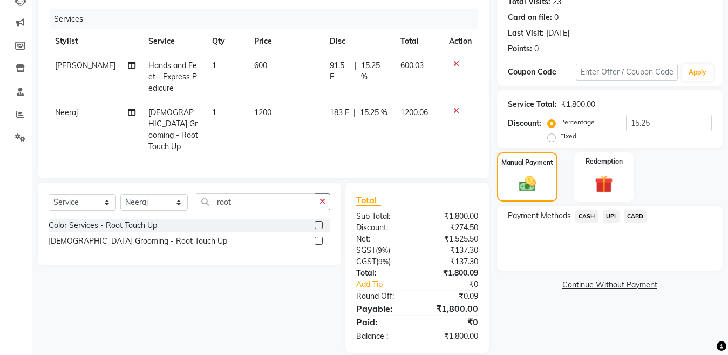
scroll to position [137, 0]
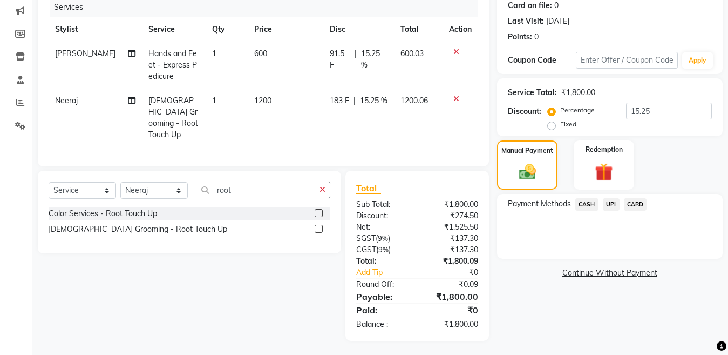
click at [576, 207] on span "CASH" at bounding box center [587, 204] width 23 height 12
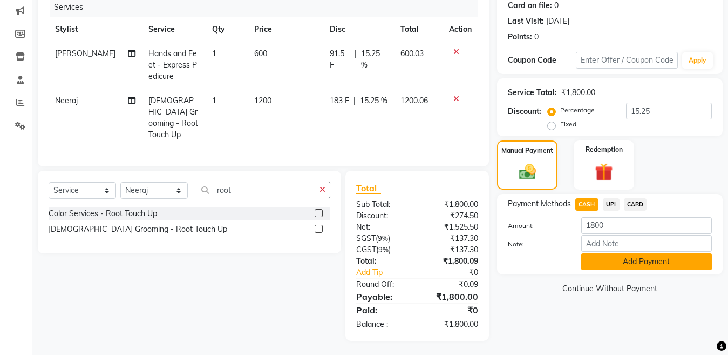
click at [612, 262] on button "Add Payment" at bounding box center [647, 261] width 131 height 17
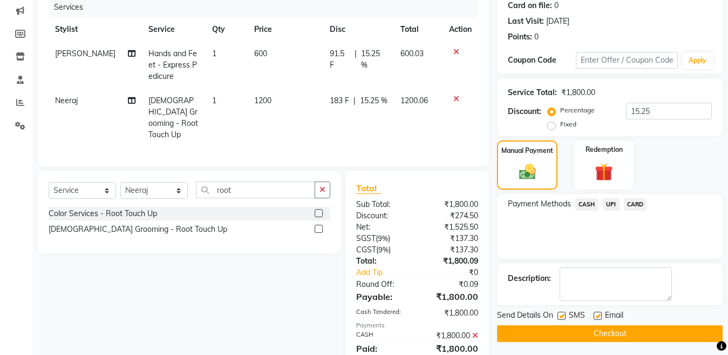
click at [562, 318] on label at bounding box center [562, 316] width 8 height 8
click at [562, 318] on input "checkbox" at bounding box center [561, 316] width 7 height 7
checkbox input "false"
click at [549, 337] on button "Checkout" at bounding box center [610, 333] width 226 height 17
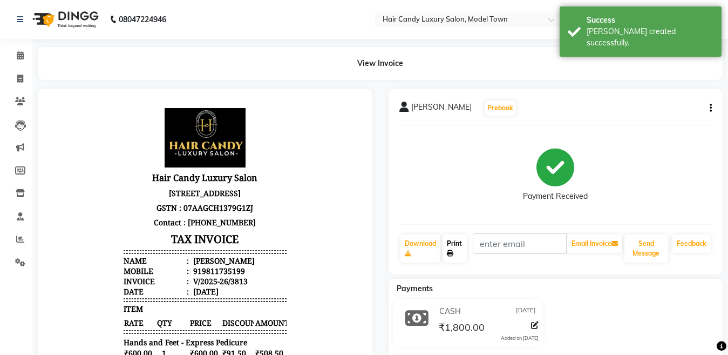
click at [455, 248] on link "Print" at bounding box center [455, 248] width 25 height 28
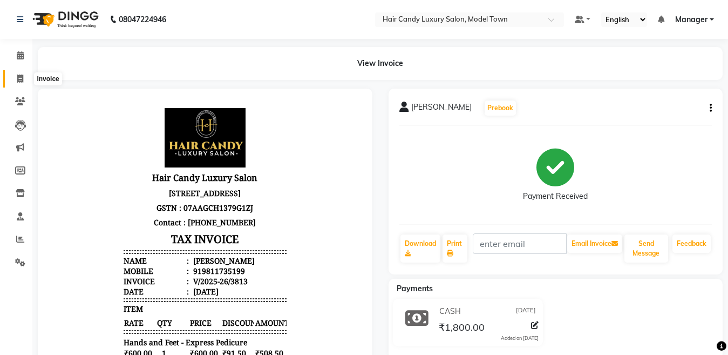
click at [12, 80] on span at bounding box center [20, 79] width 19 height 12
select select "service"
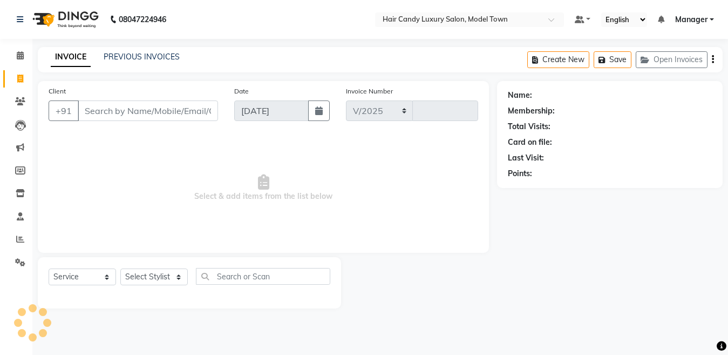
select select "4716"
type input "3814"
